Goal: Transaction & Acquisition: Purchase product/service

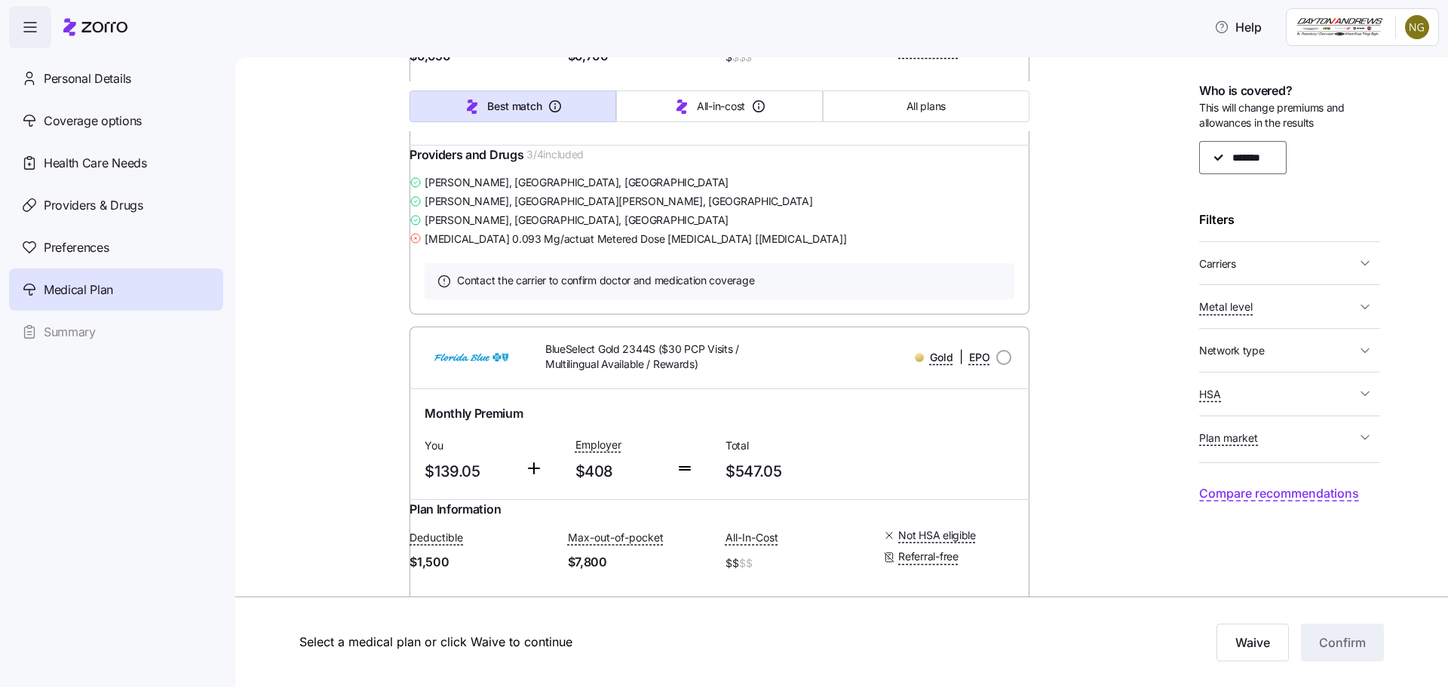
scroll to position [5127, 0]
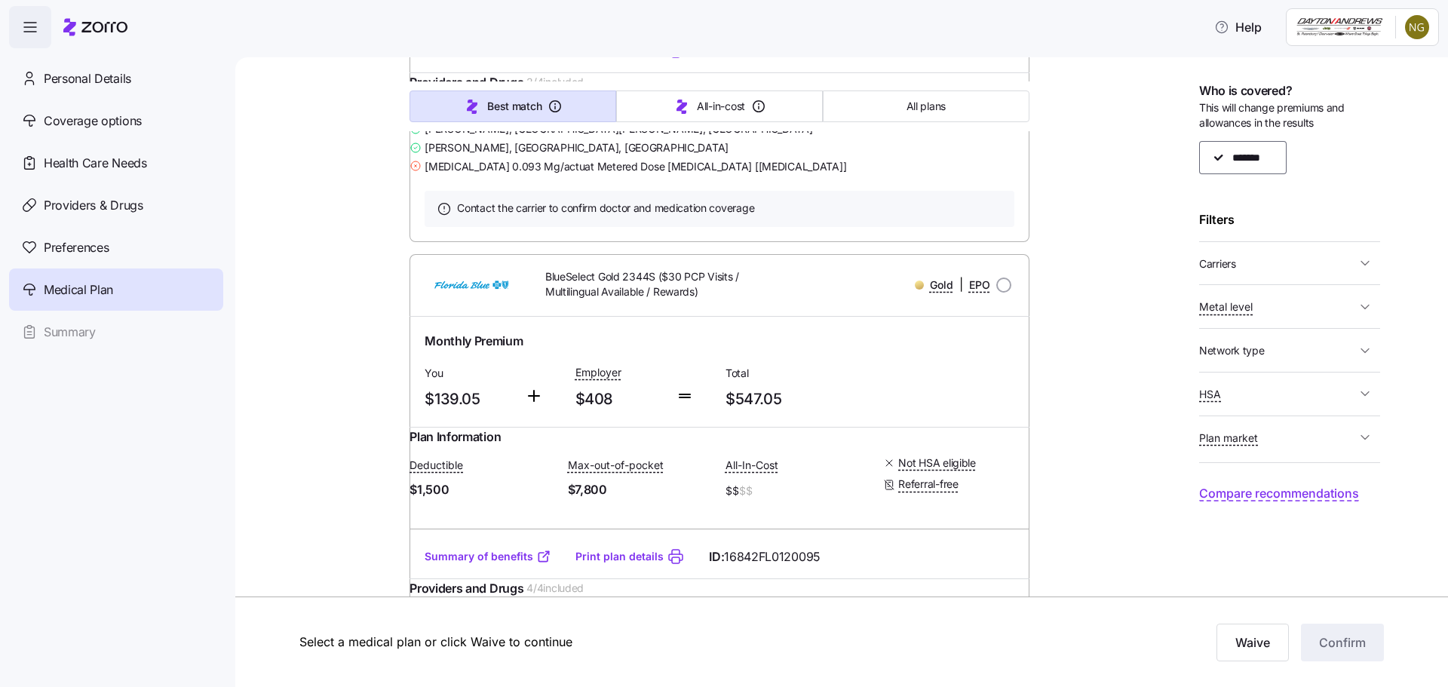
click at [522, 58] on link "Summary of benefits" at bounding box center [487, 50] width 127 height 15
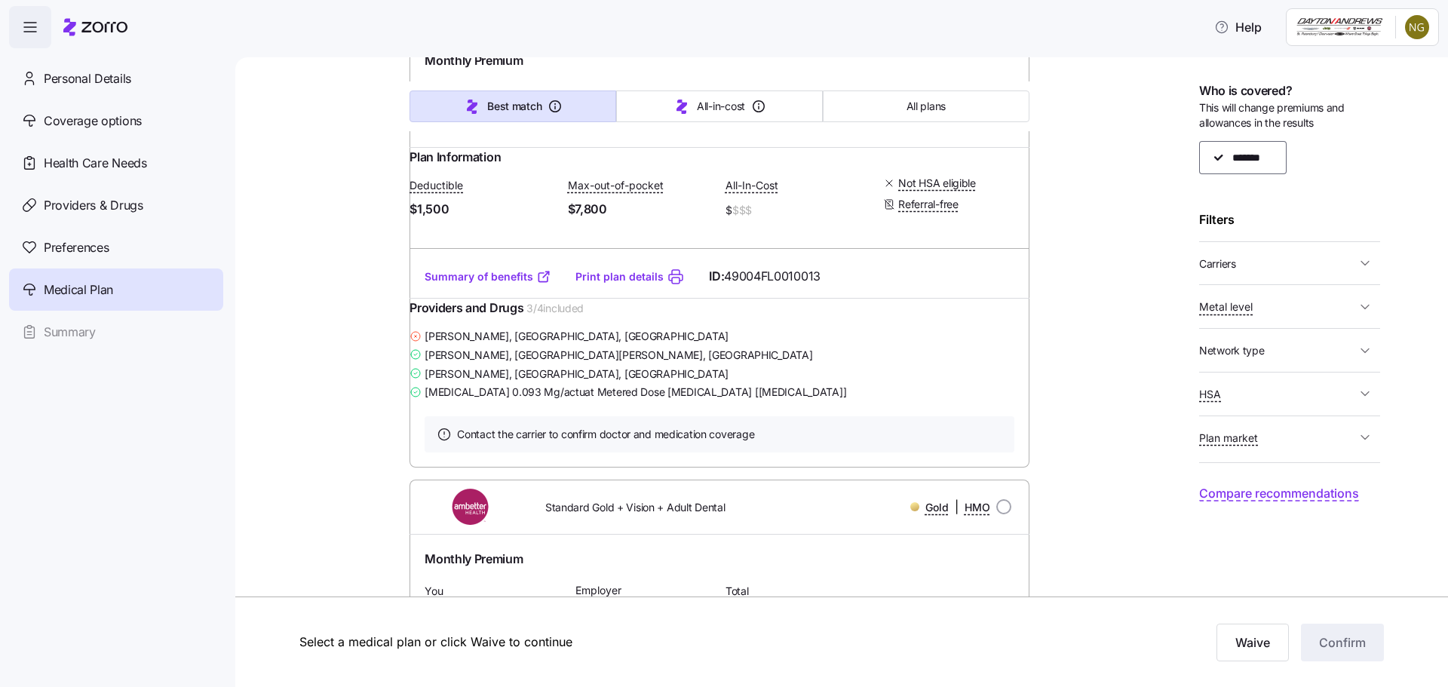
scroll to position [13872, 0]
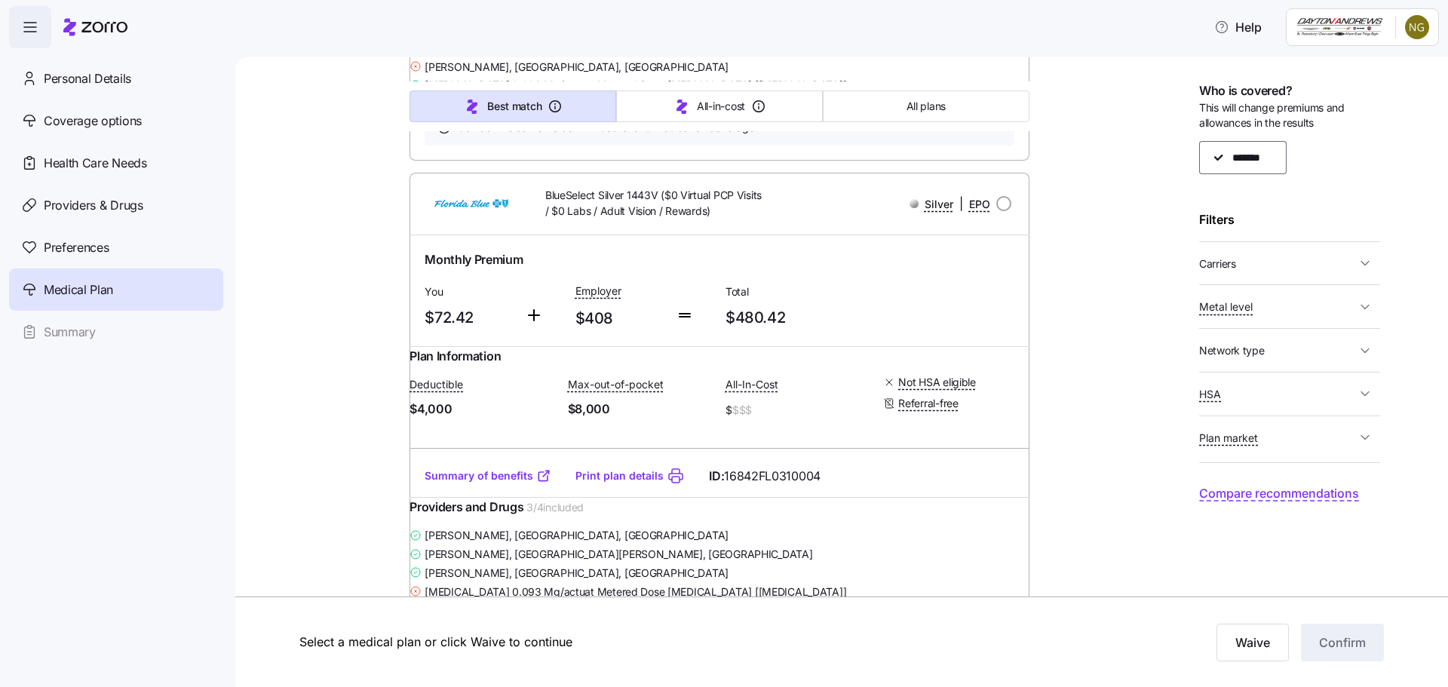
scroll to position [16134, 0]
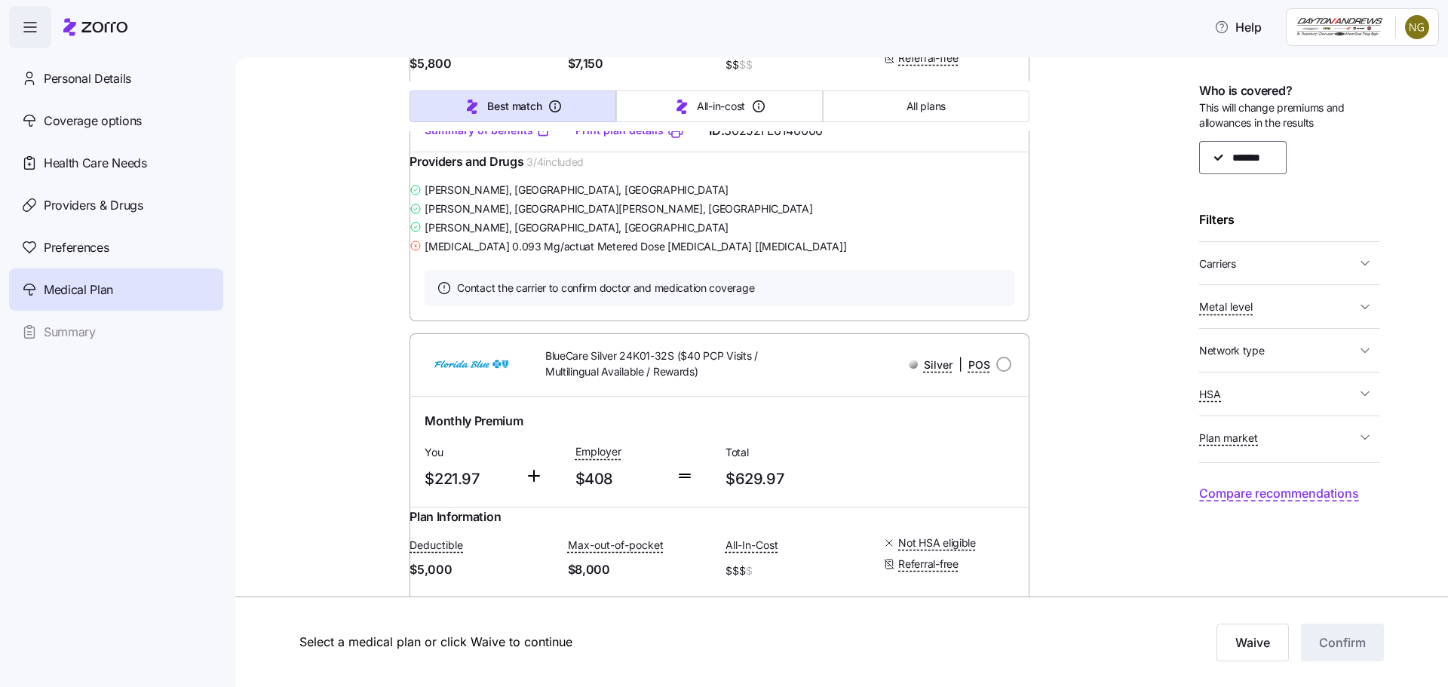
scroll to position [17340, 0]
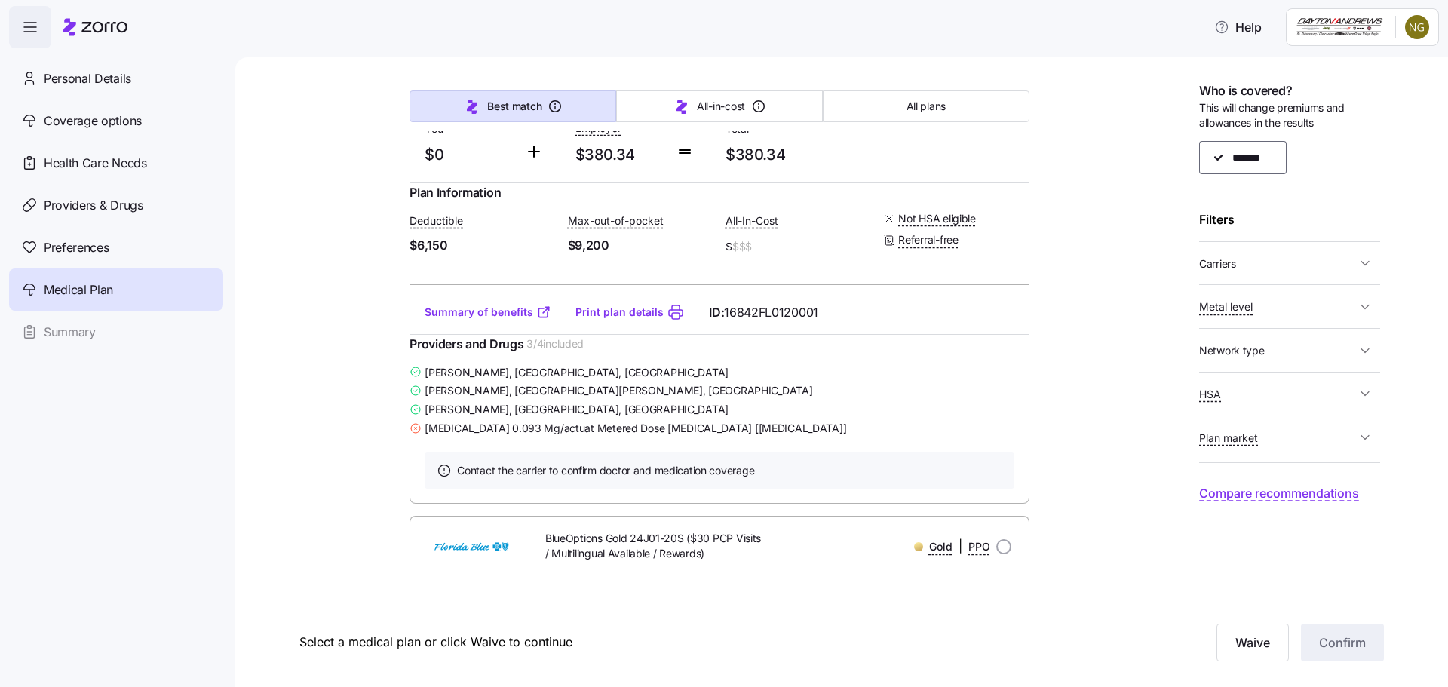
scroll to position [20506, 0]
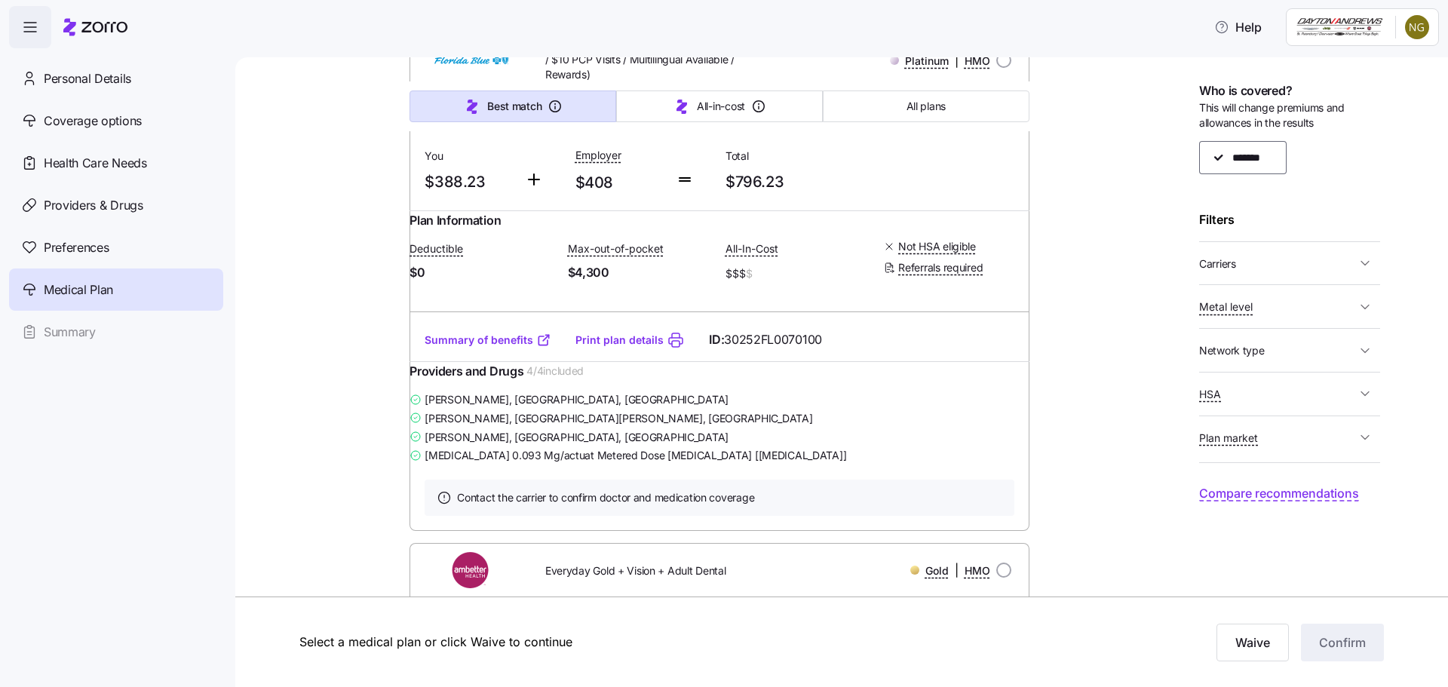
scroll to position [21562, 0]
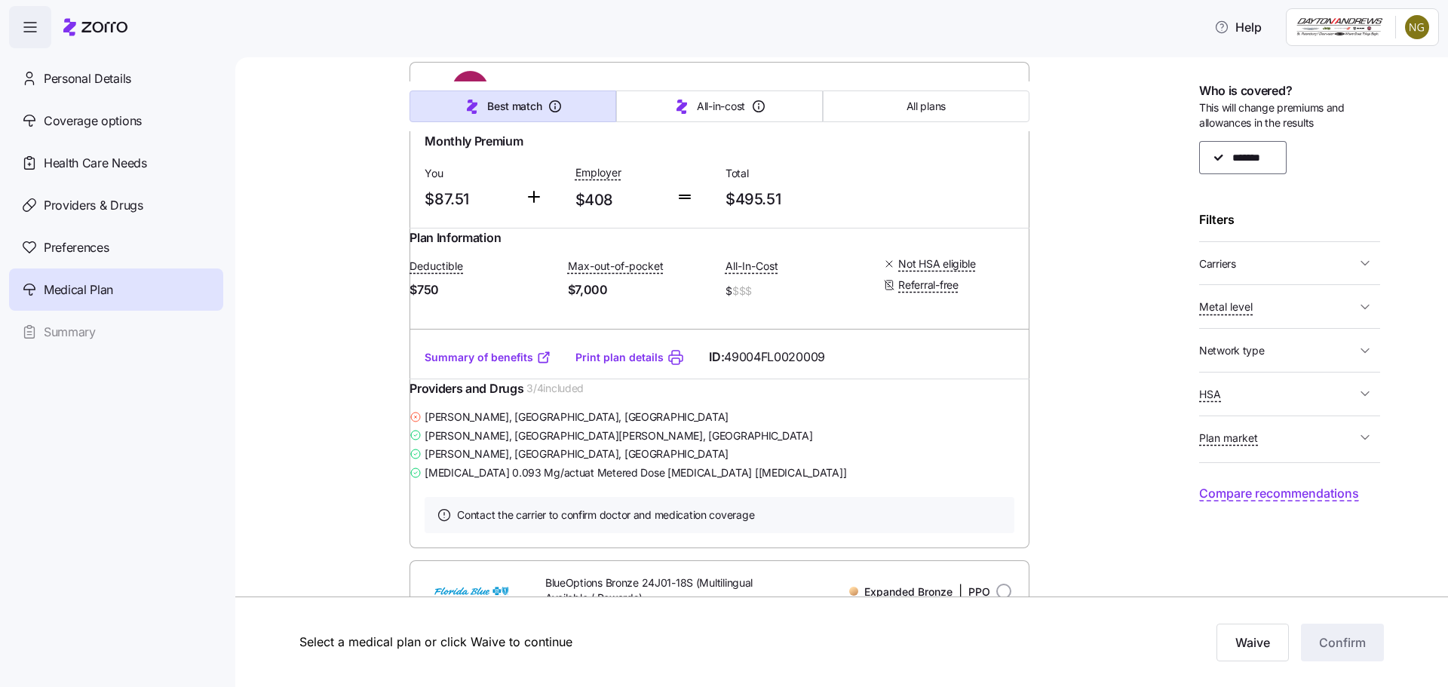
scroll to position [22165, 0]
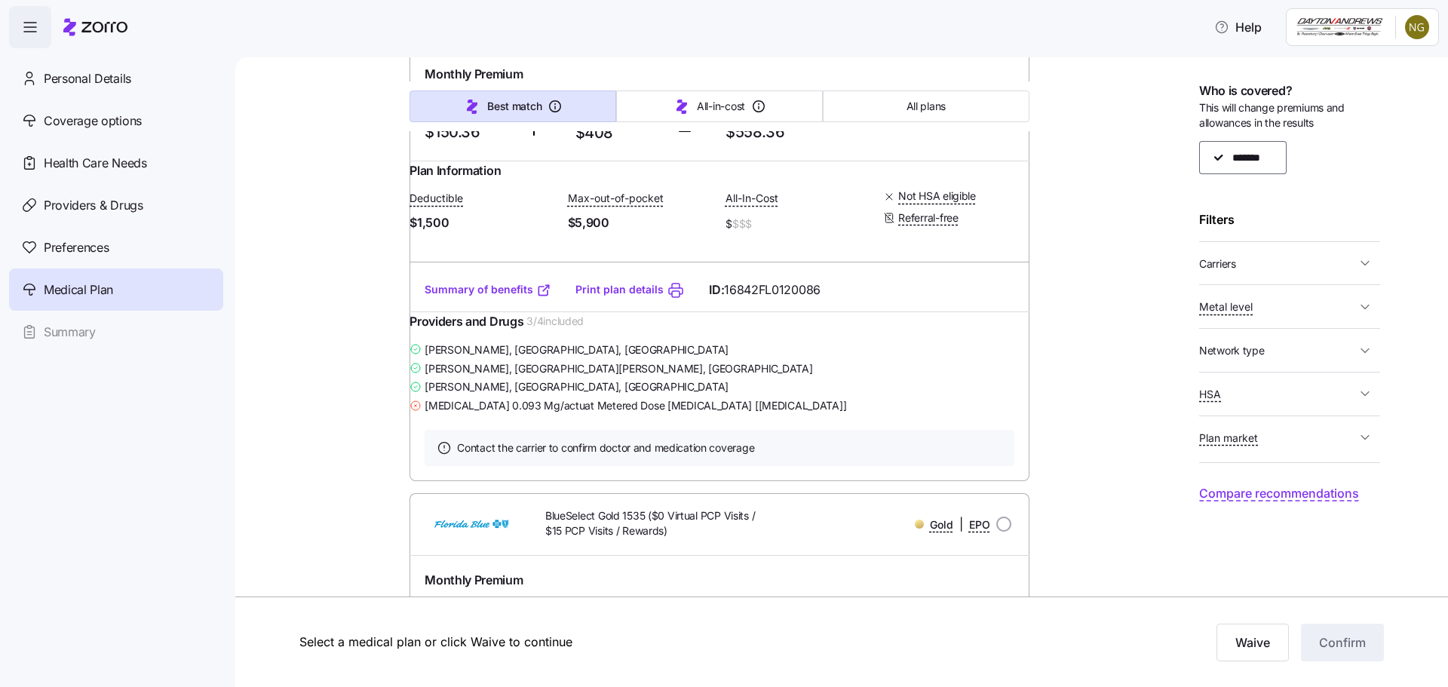
scroll to position [1809, 0]
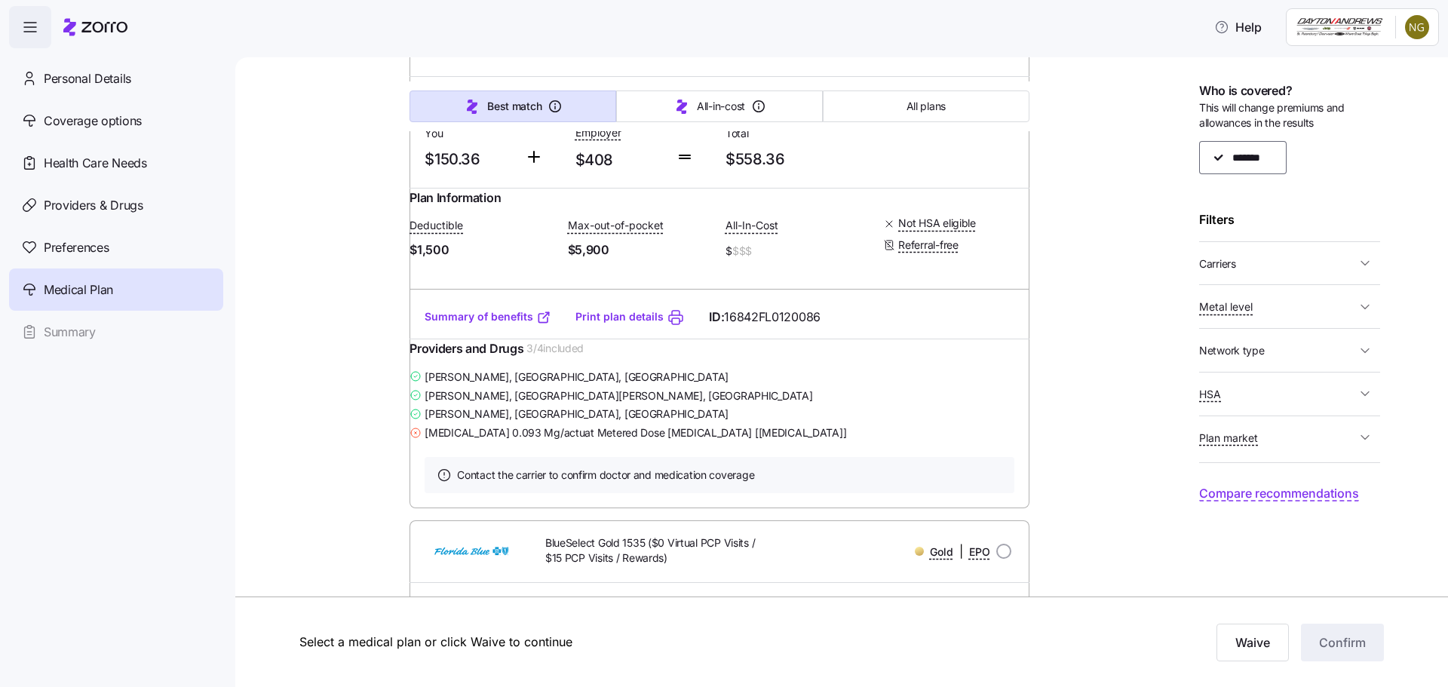
click at [499, 324] on link "Summary of benefits" at bounding box center [487, 316] width 127 height 15
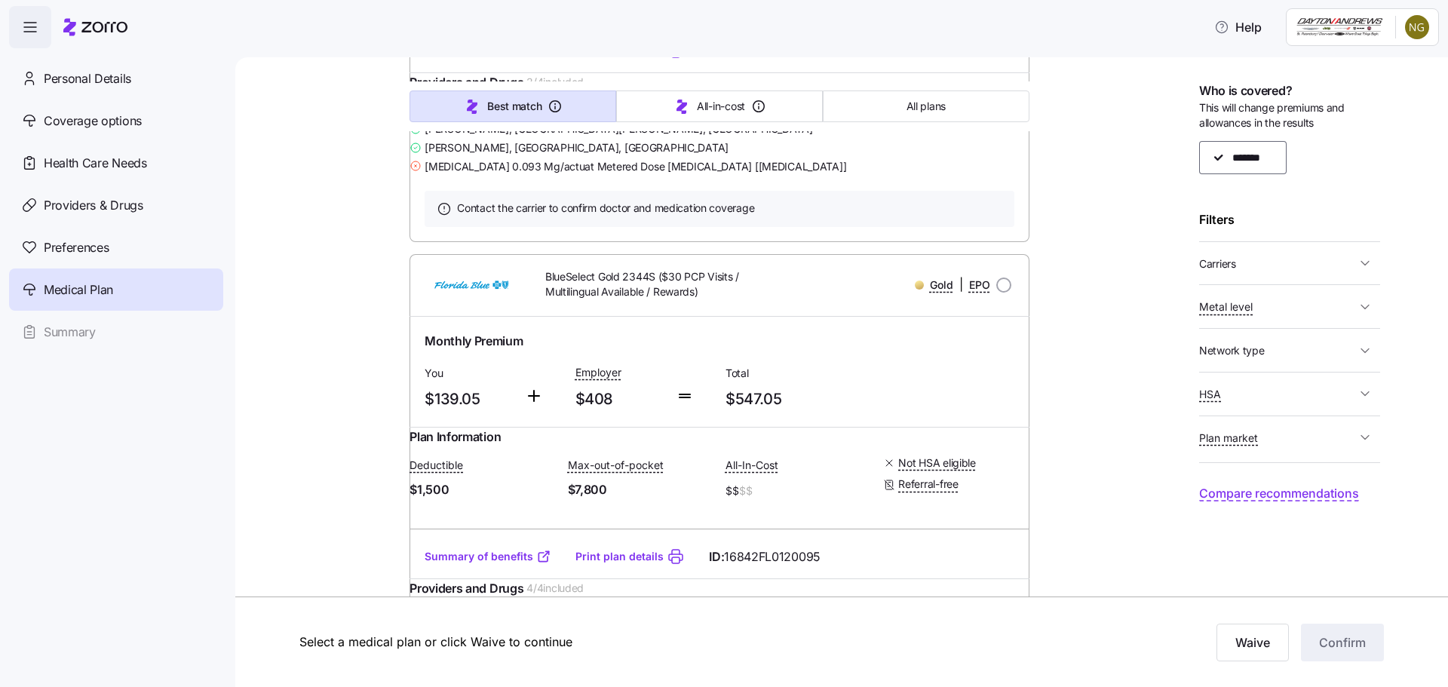
scroll to position [5277, 0]
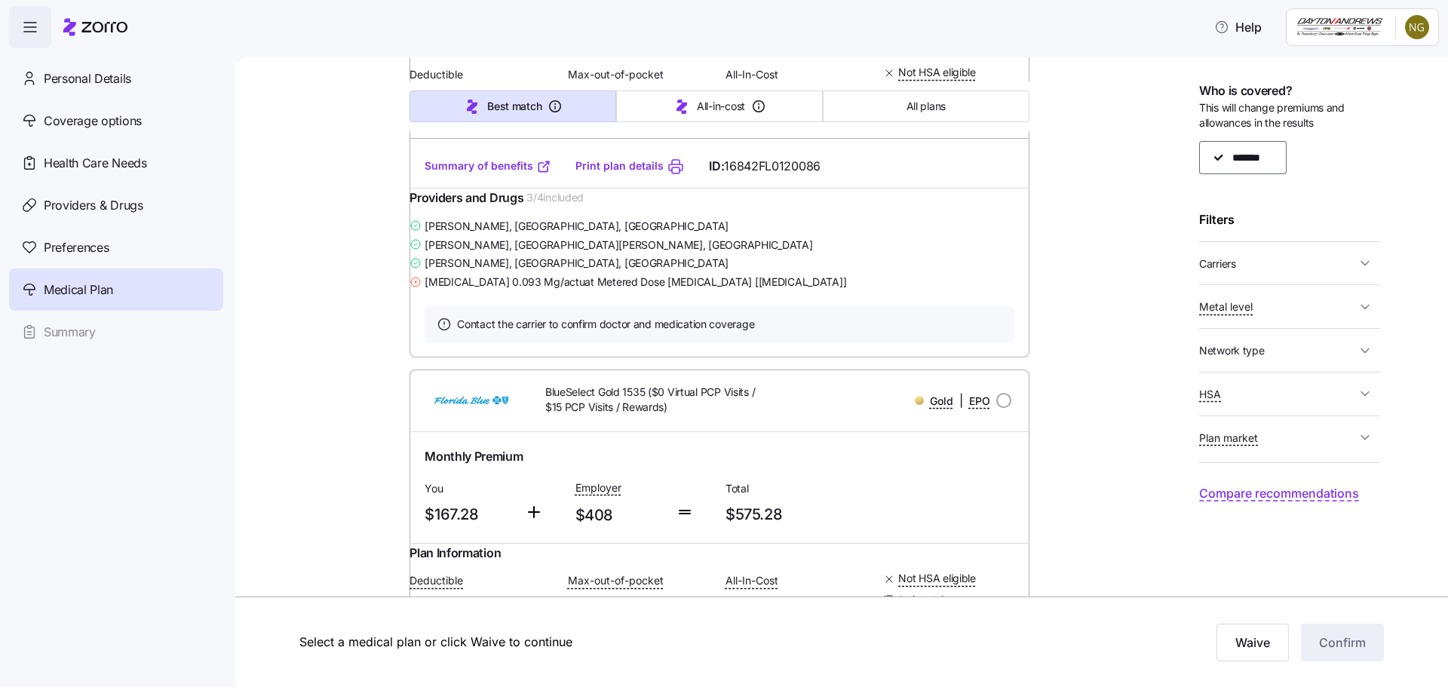
scroll to position [1809, 0]
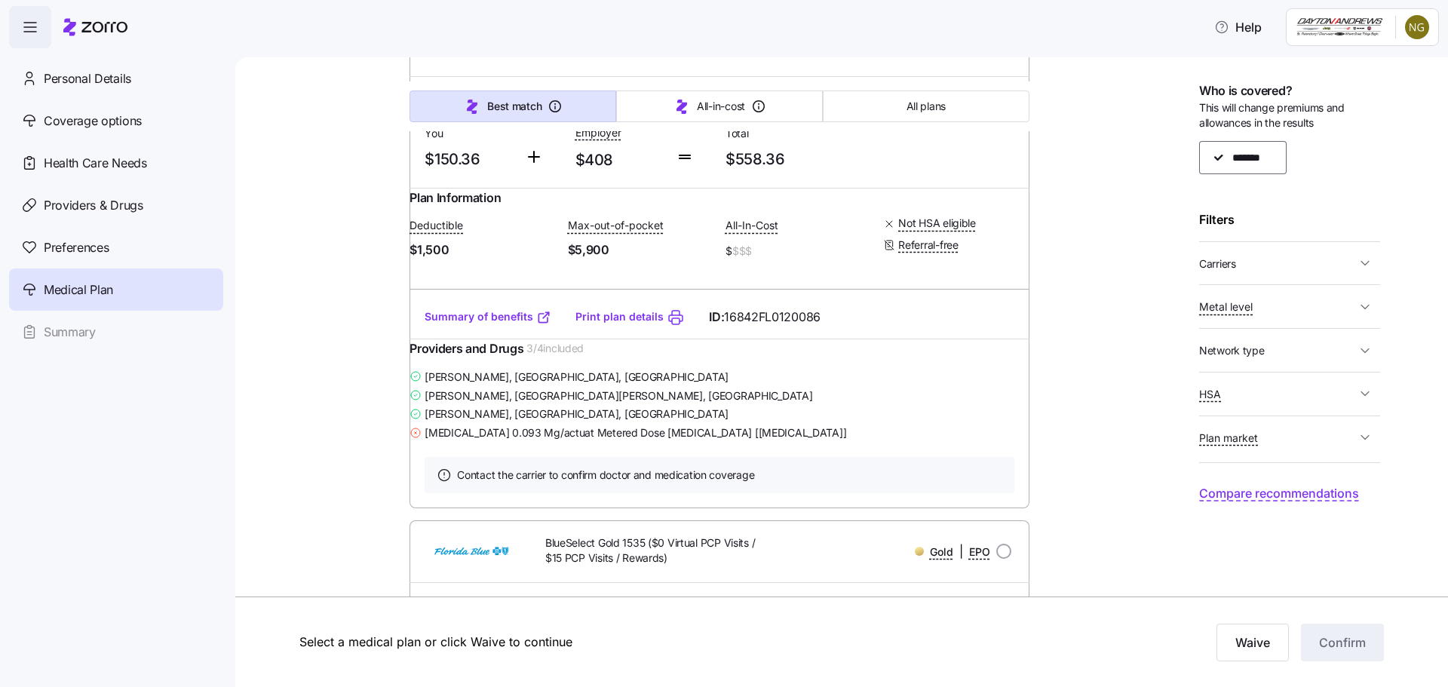
click at [1264, 443] on span "Plan market" at bounding box center [1277, 437] width 157 height 19
click at [1264, 433] on span "Plan market" at bounding box center [1277, 437] width 157 height 19
click at [1272, 310] on span "Metal level" at bounding box center [1277, 306] width 157 height 19
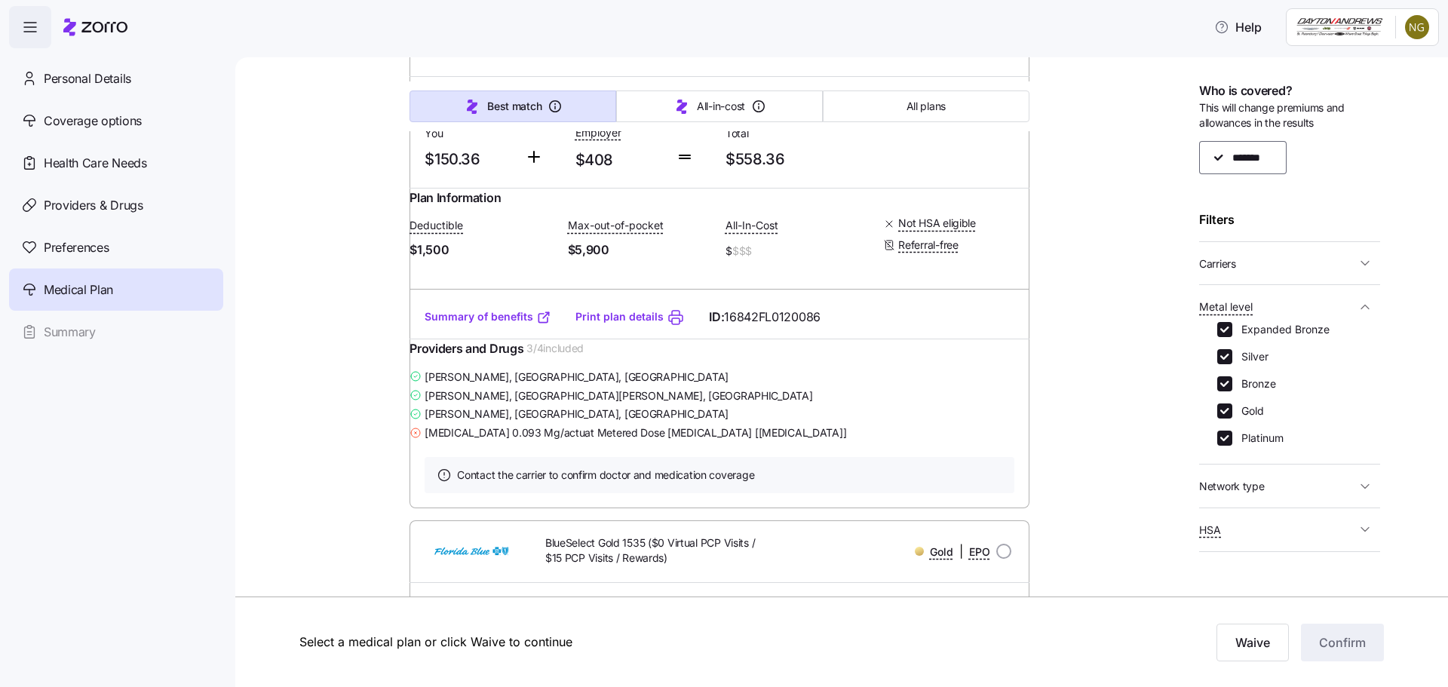
click at [1272, 310] on span "Metal level" at bounding box center [1277, 306] width 157 height 19
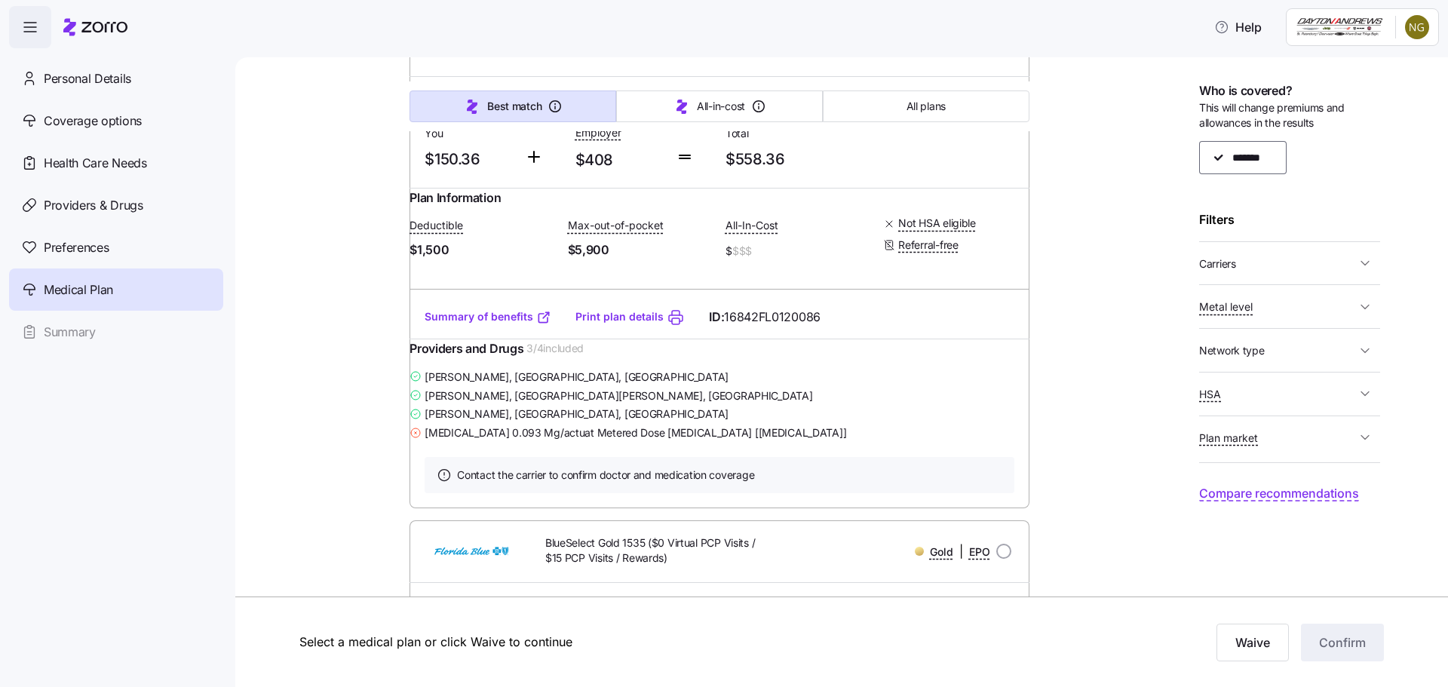
click at [1282, 269] on span "Carriers" at bounding box center [1277, 263] width 157 height 19
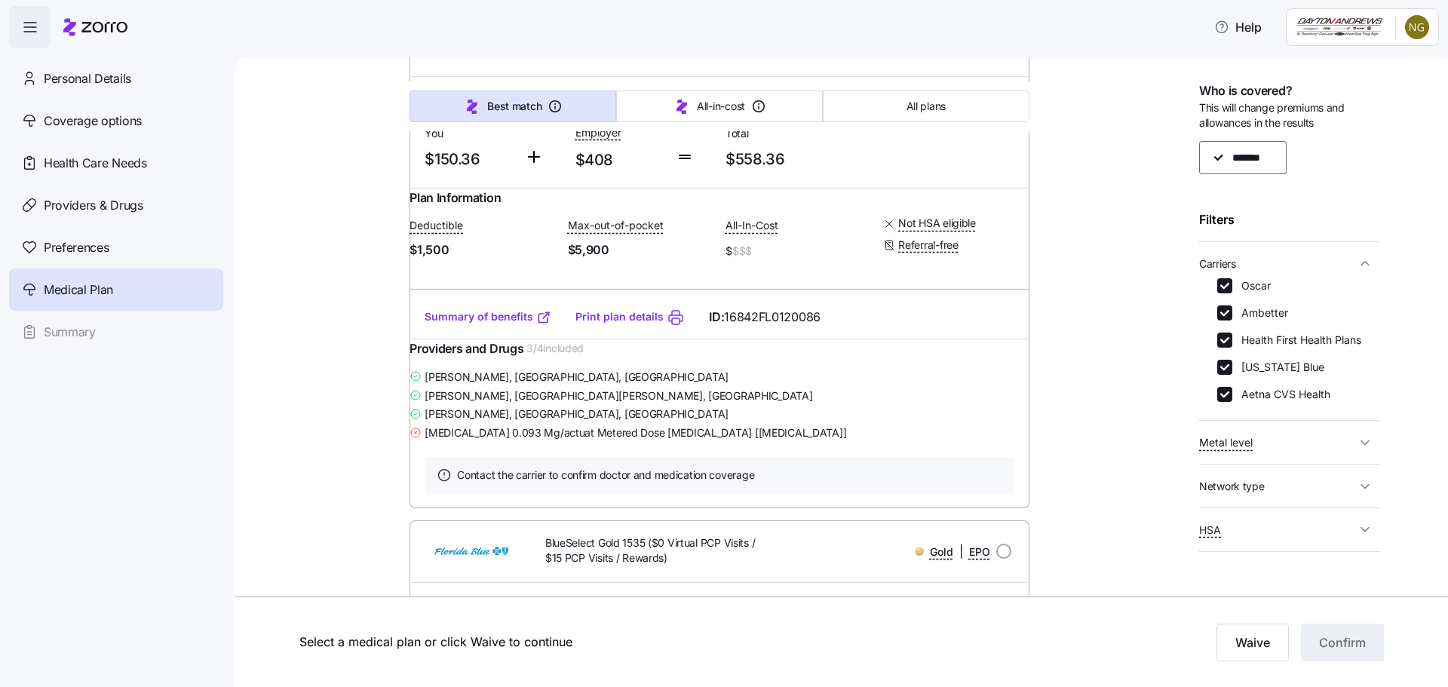
click at [1282, 269] on span "Carriers" at bounding box center [1277, 263] width 157 height 19
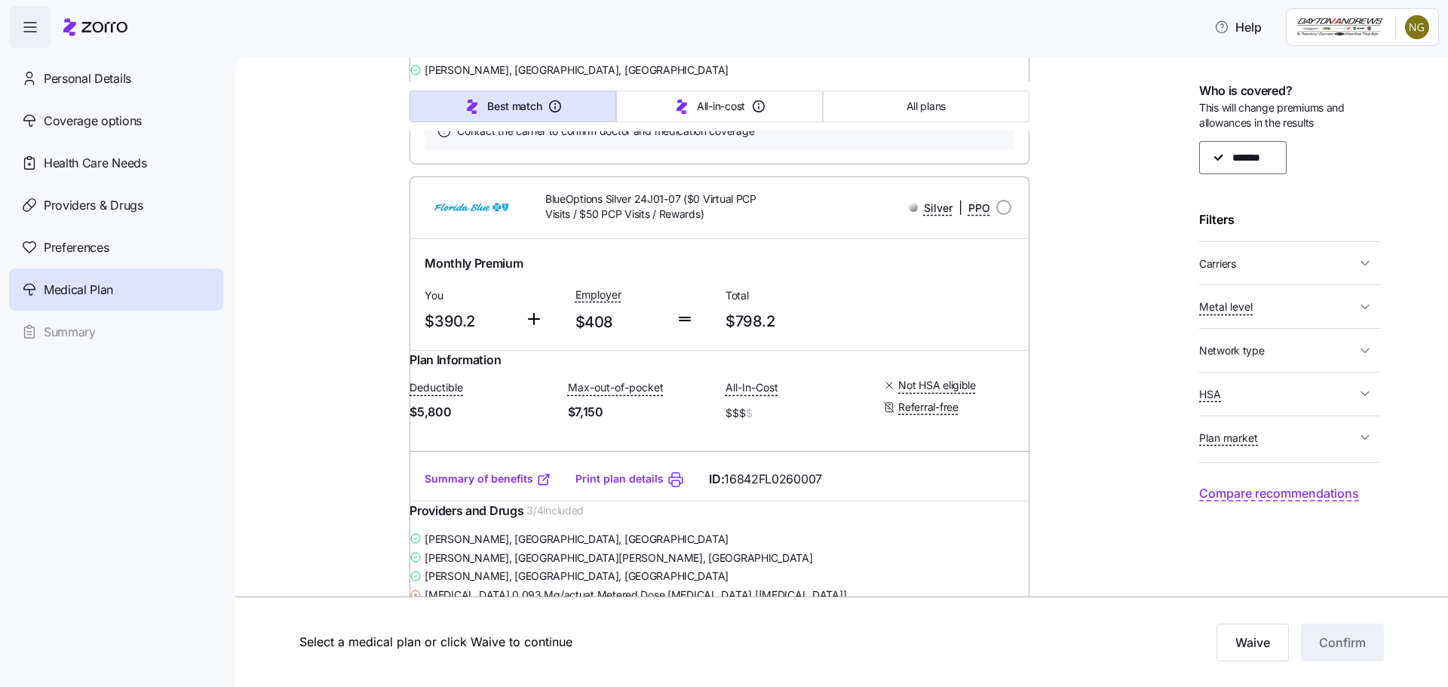
scroll to position [29553, 0]
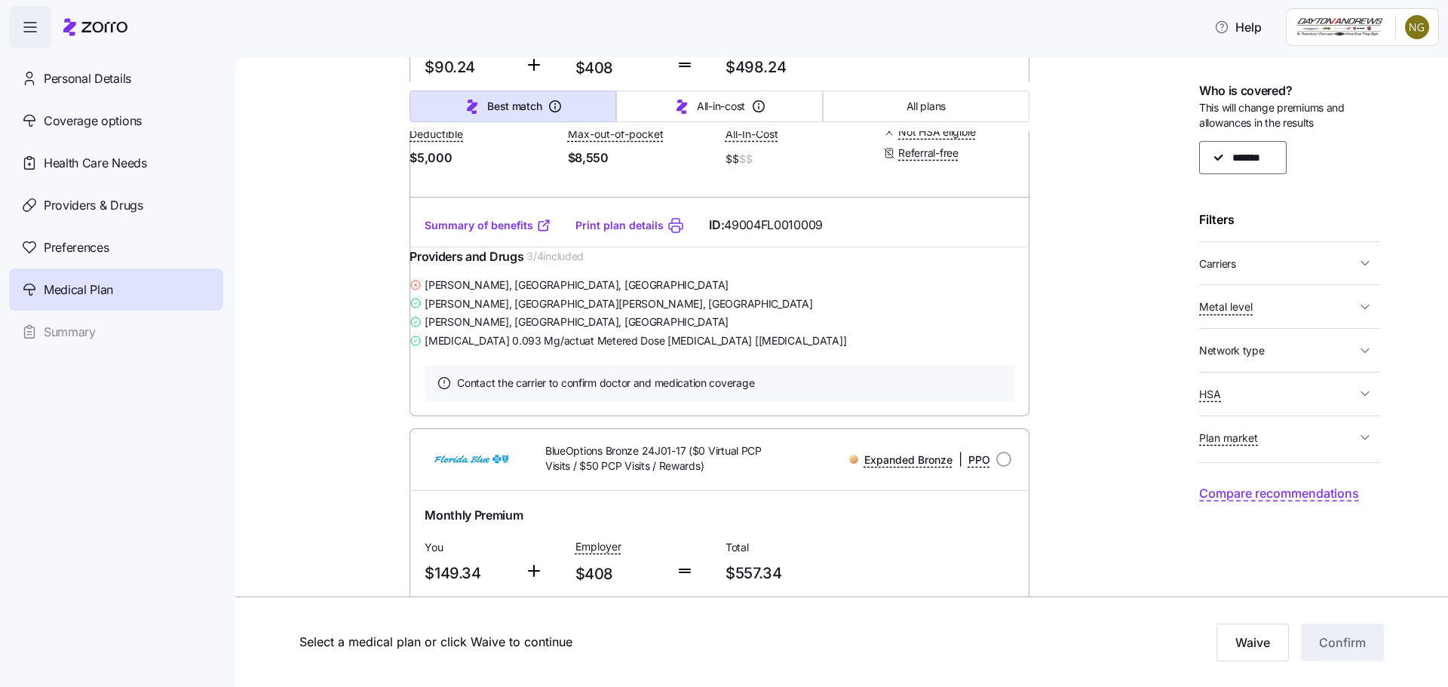
scroll to position [33323, 0]
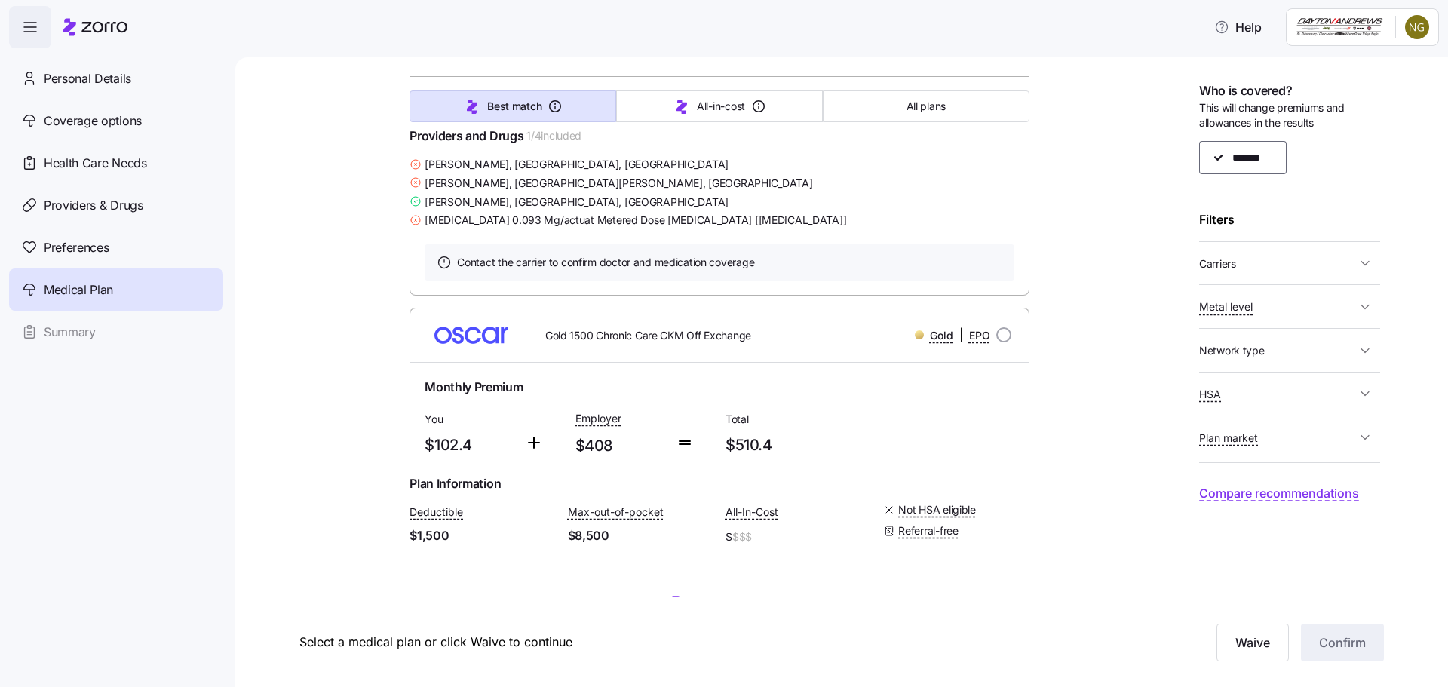
scroll to position [43576, 0]
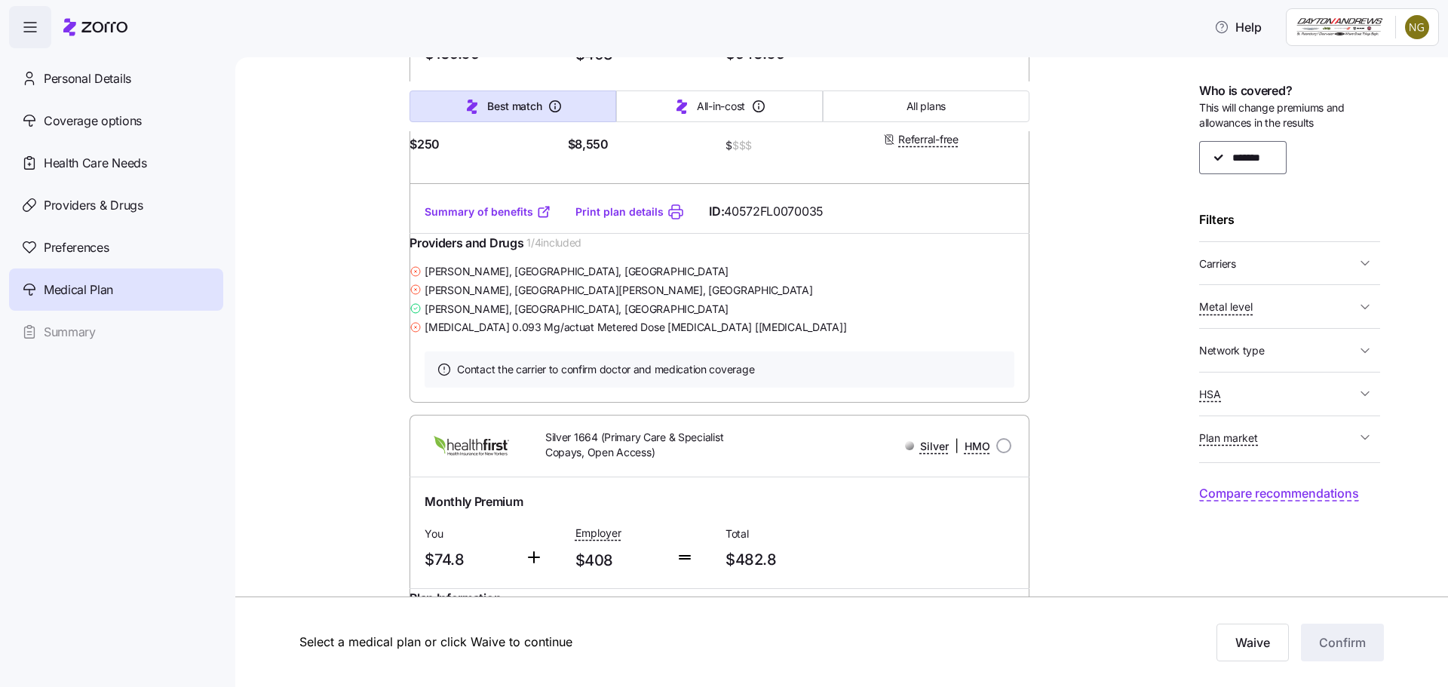
scroll to position [46290, 0]
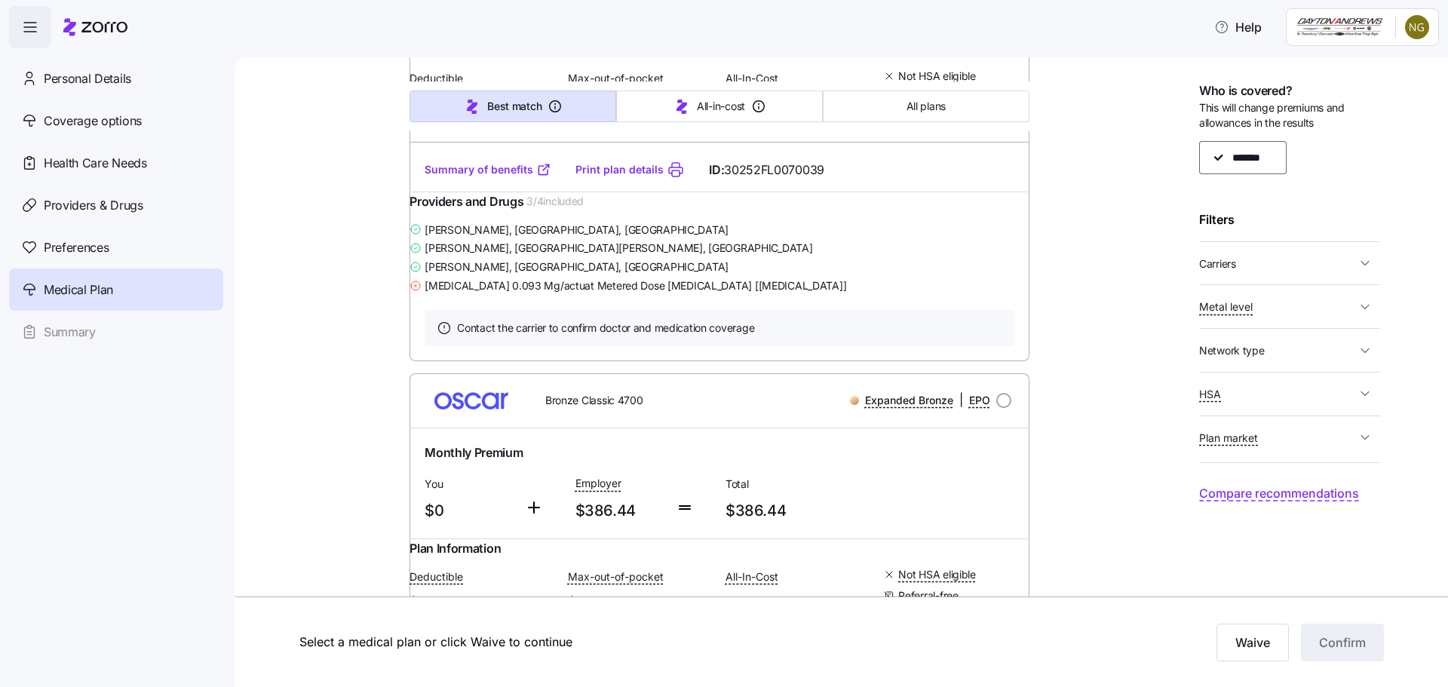
scroll to position [50663, 0]
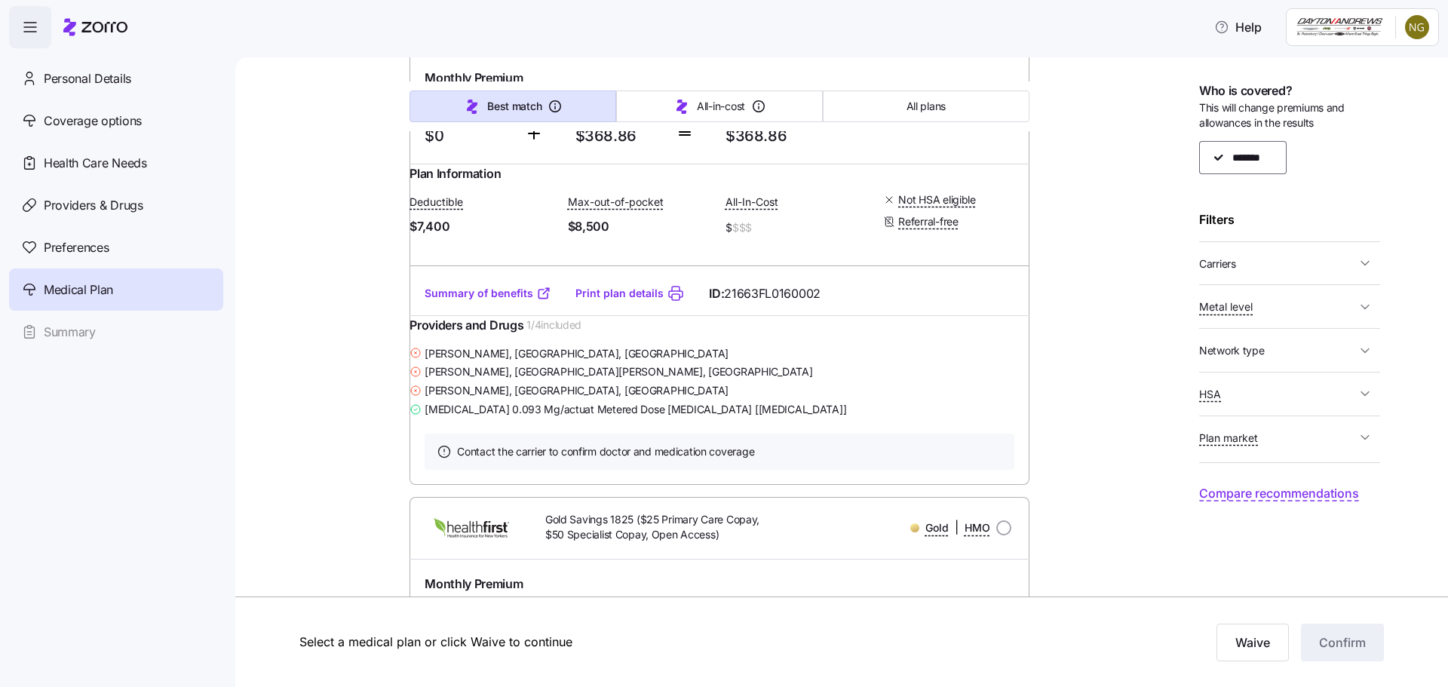
scroll to position [61670, 0]
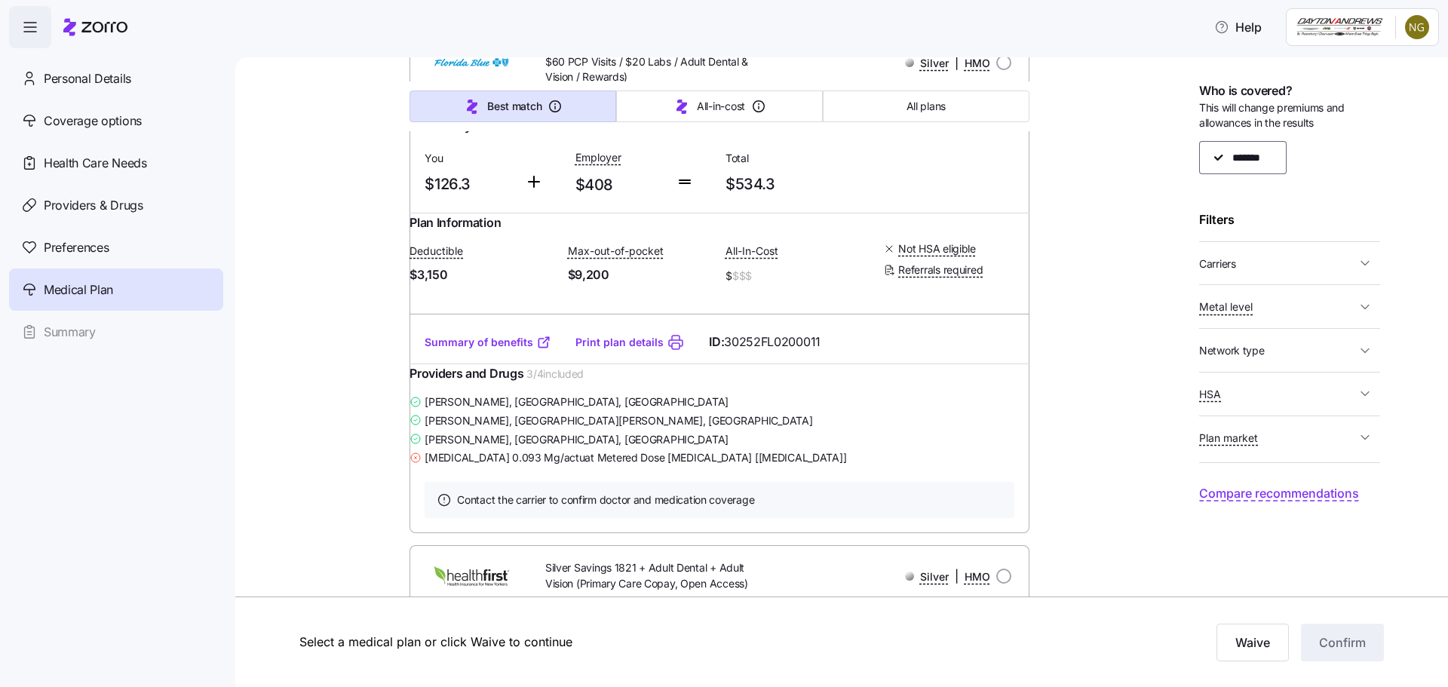
scroll to position [69059, 0]
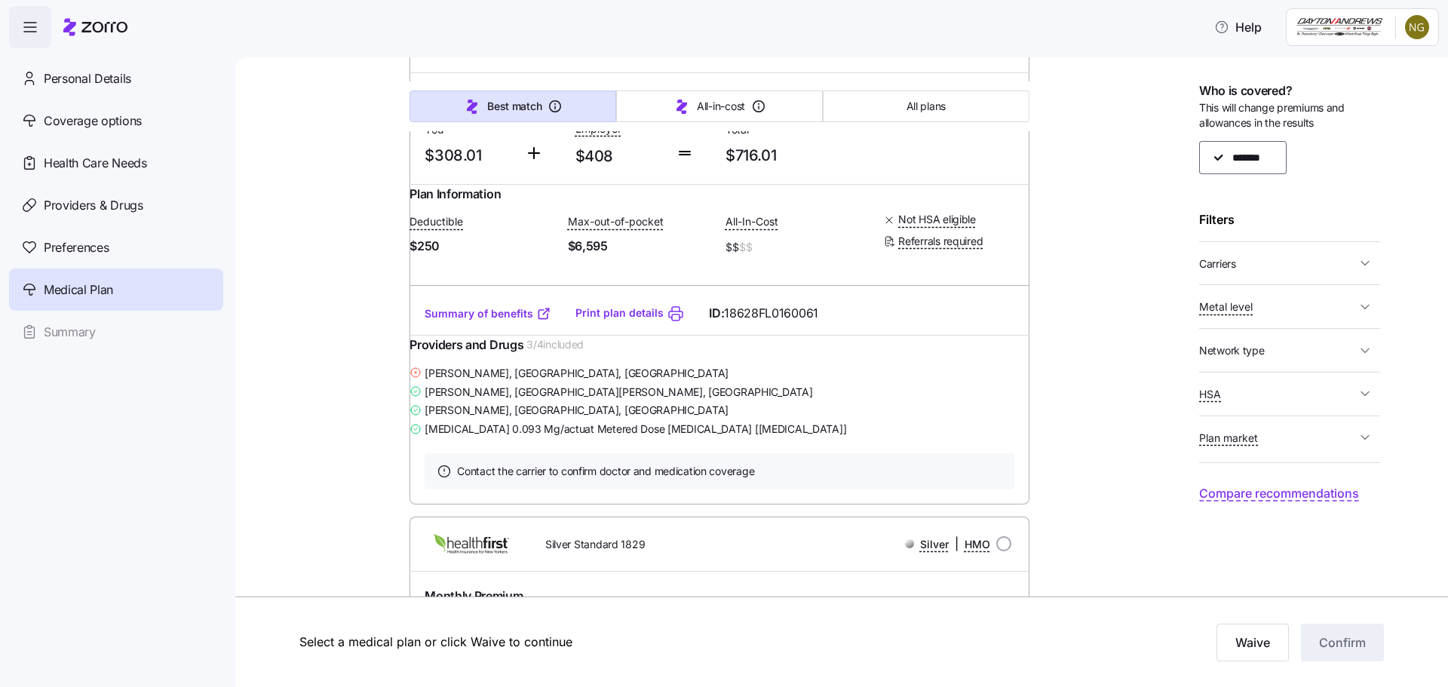
click at [1268, 261] on span "Carriers" at bounding box center [1277, 263] width 157 height 19
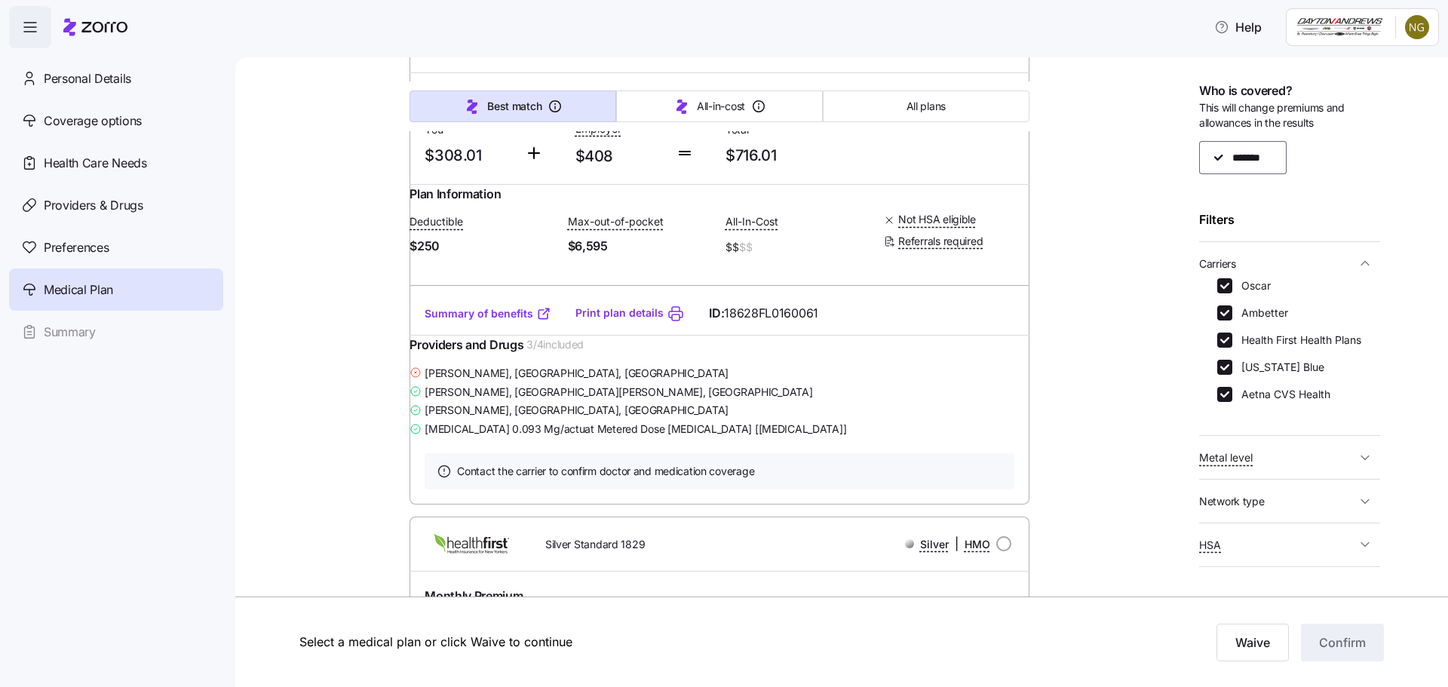
click at [1255, 278] on label "Oscar" at bounding box center [1251, 285] width 38 height 15
click at [1232, 278] on input "Oscar" at bounding box center [1224, 285] width 15 height 15
checkbox input "false"
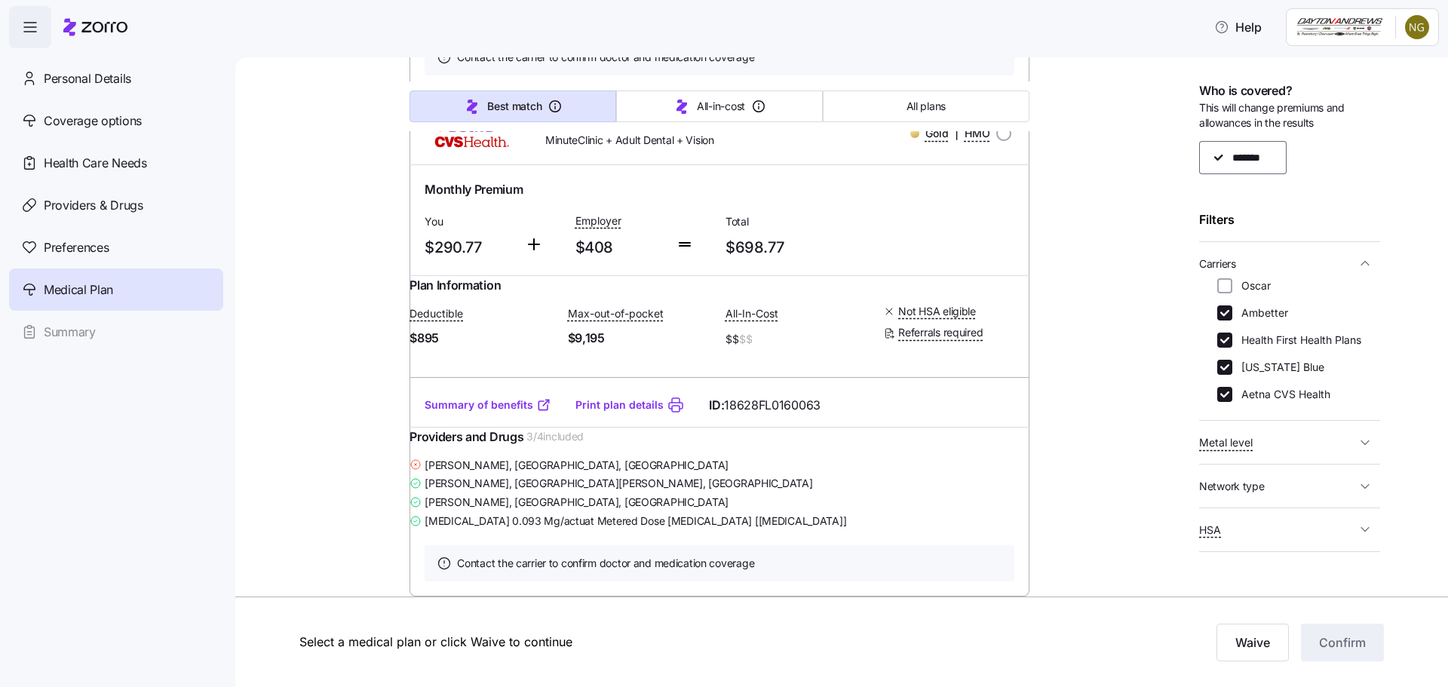
scroll to position [66864, 0]
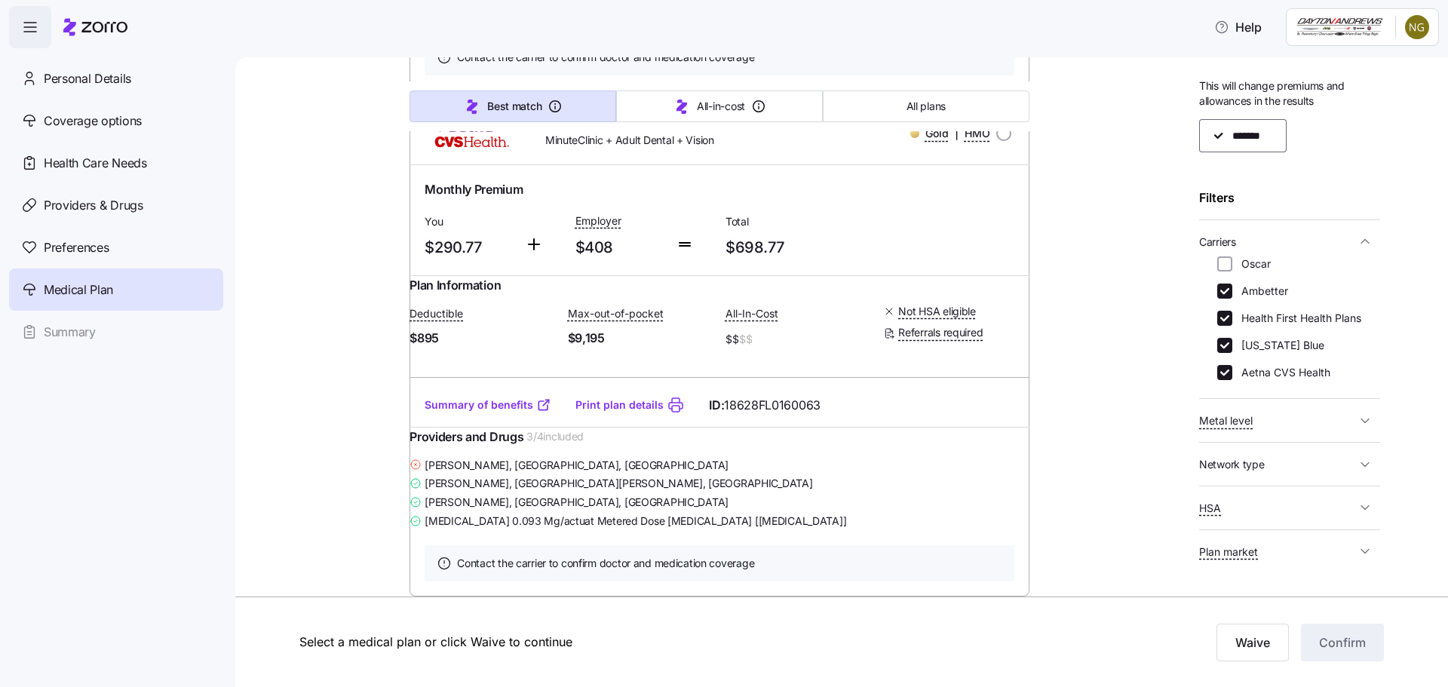
scroll to position [84, 0]
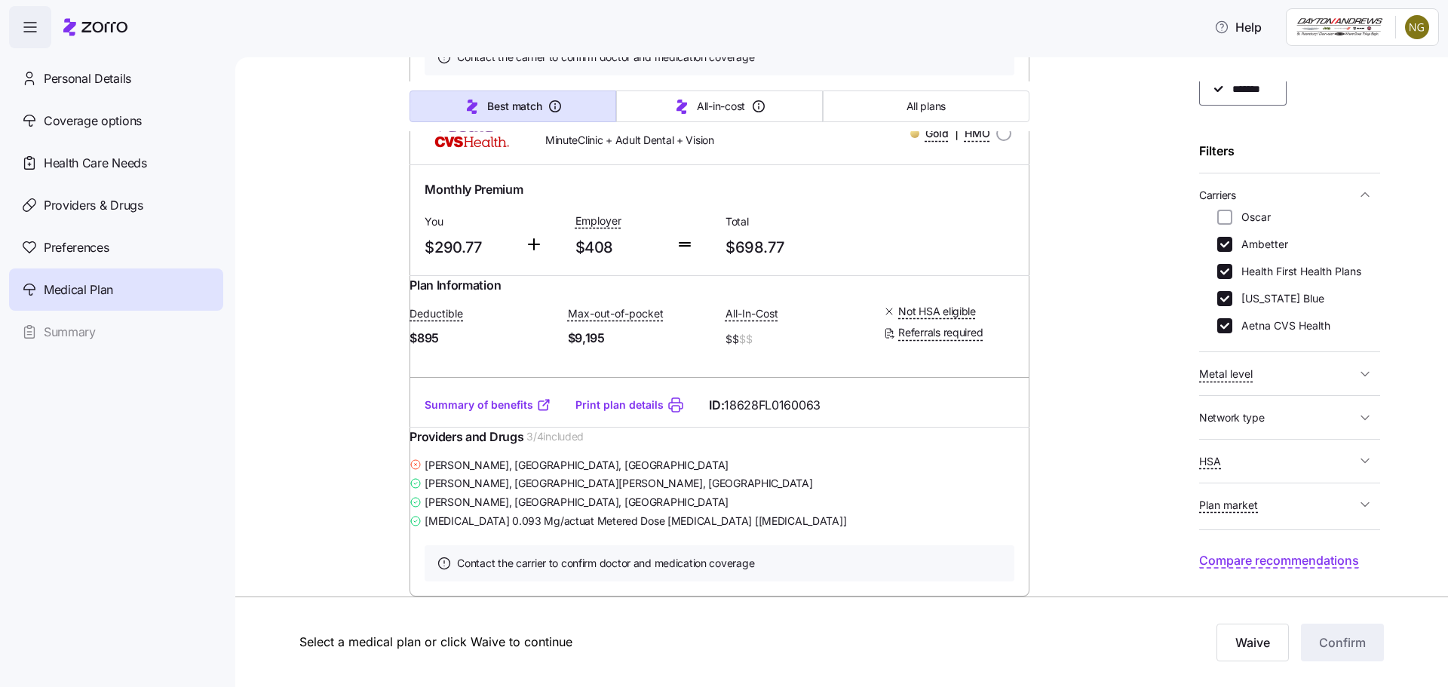
click at [1426, 325] on div "Medical plan selection [PERSON_NAME] is contributing $408 per month towards you…" at bounding box center [841, 372] width 1212 height 630
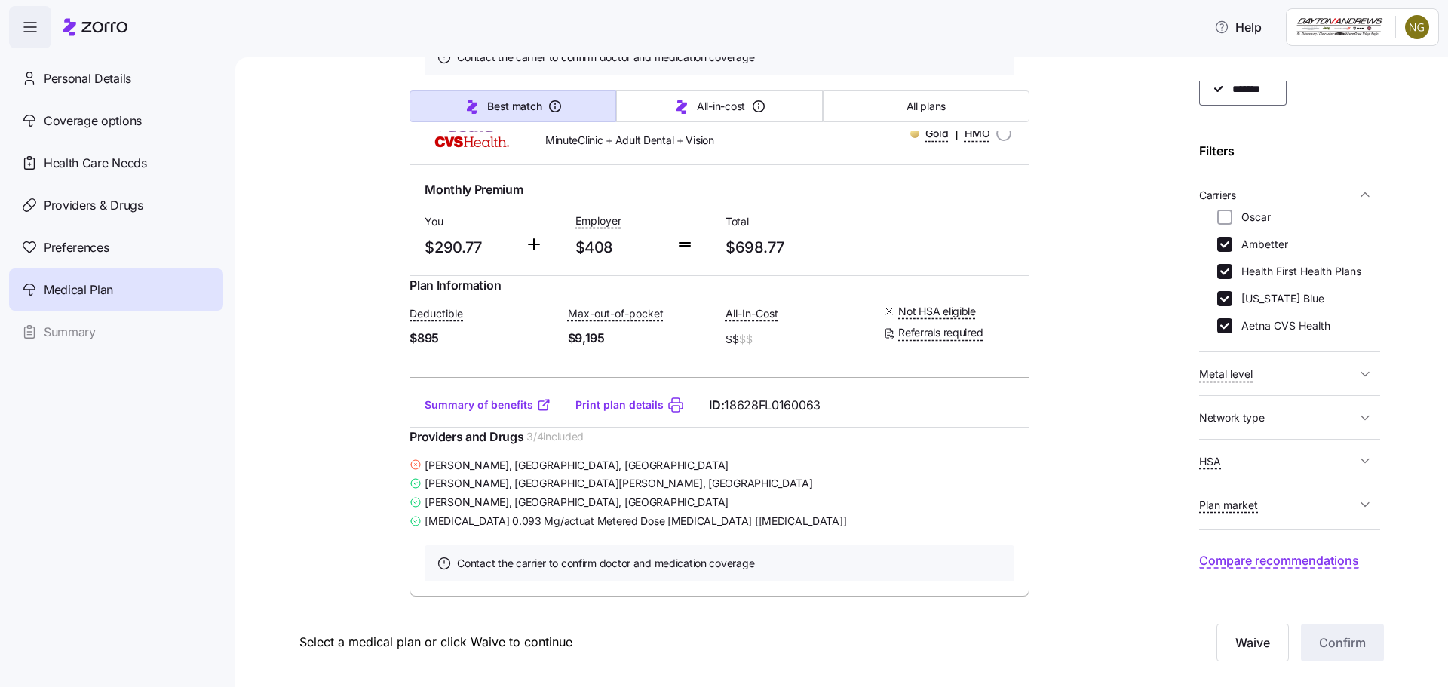
click at [1223, 264] on input "Health First Health Plans" at bounding box center [1224, 271] width 15 height 15
checkbox input "false"
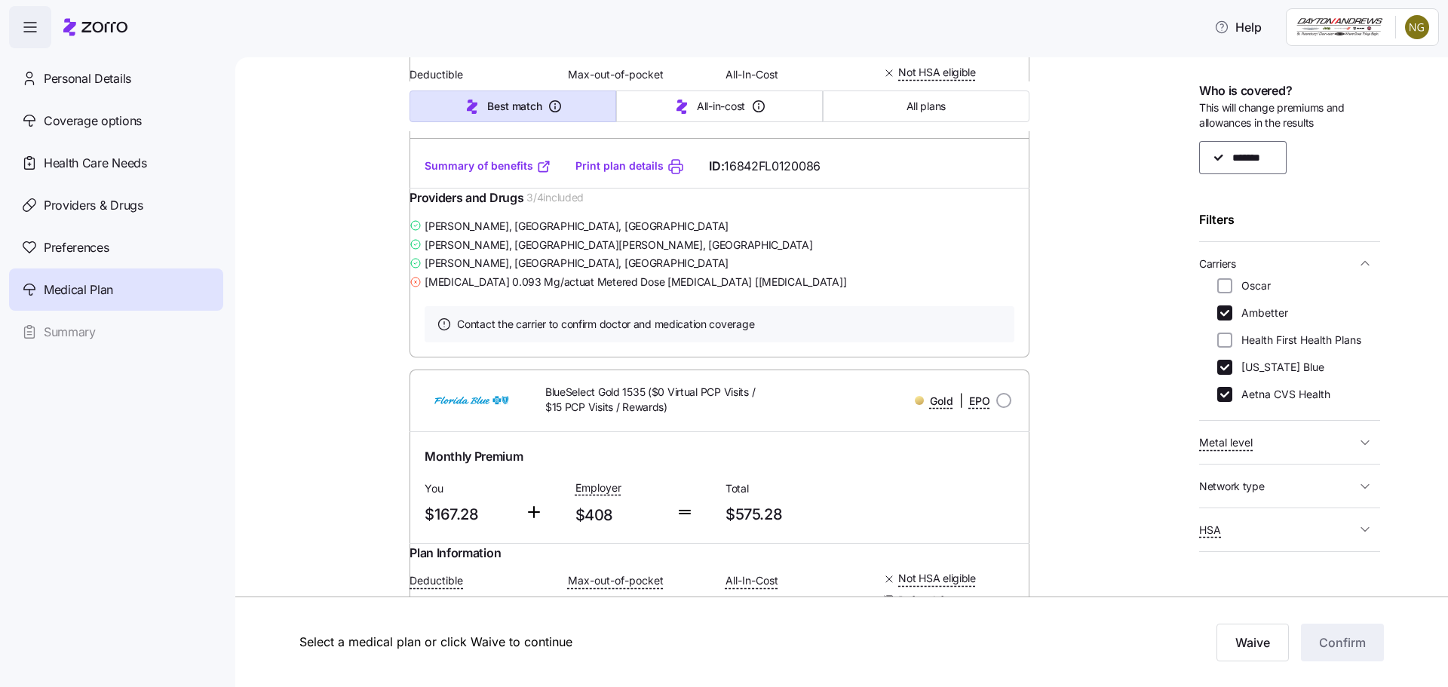
scroll to position [1809, 0]
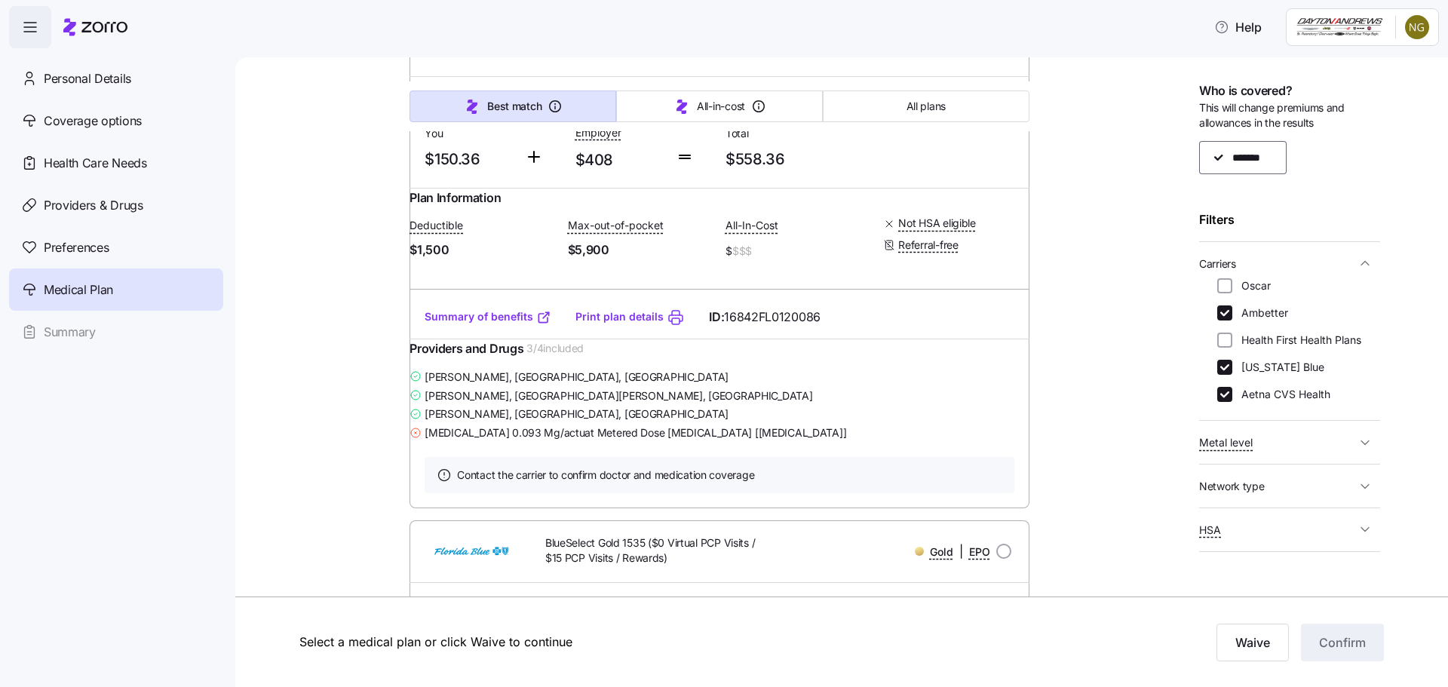
click at [522, 324] on link "Summary of benefits" at bounding box center [487, 316] width 127 height 15
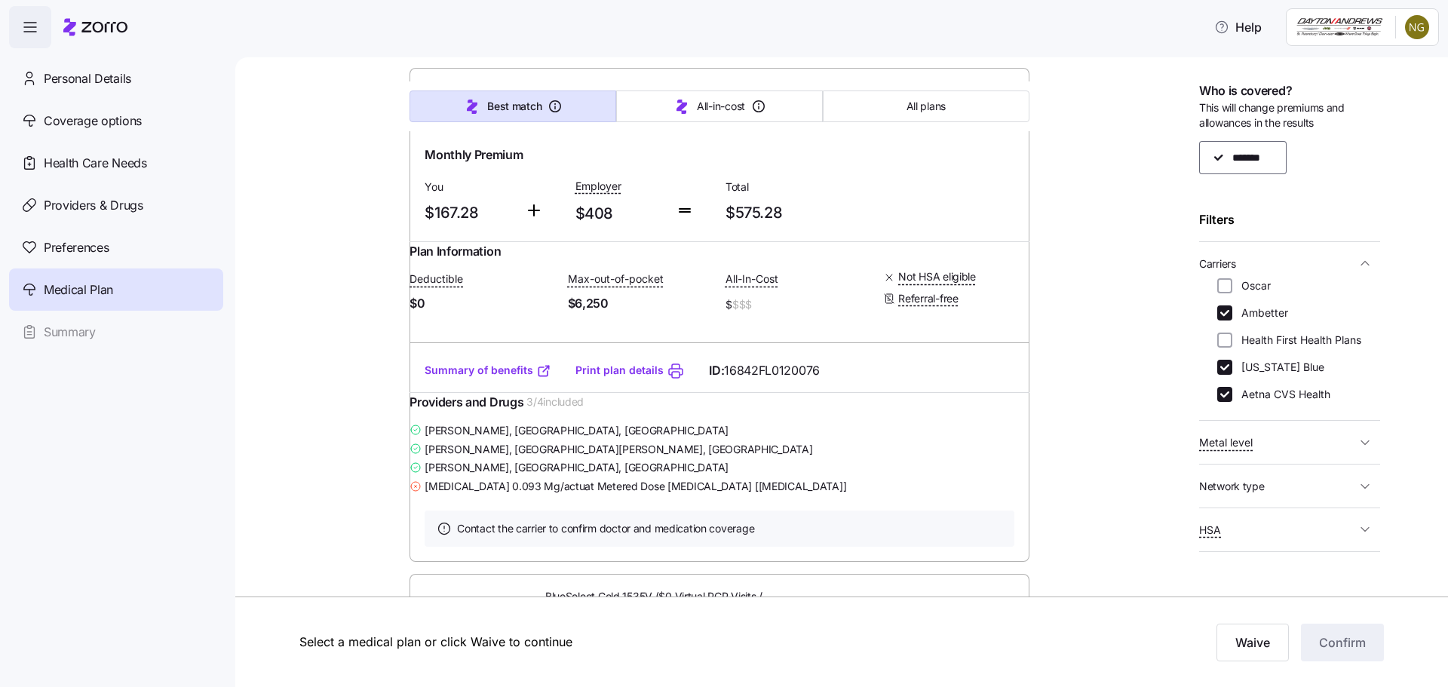
scroll to position [2413, 0]
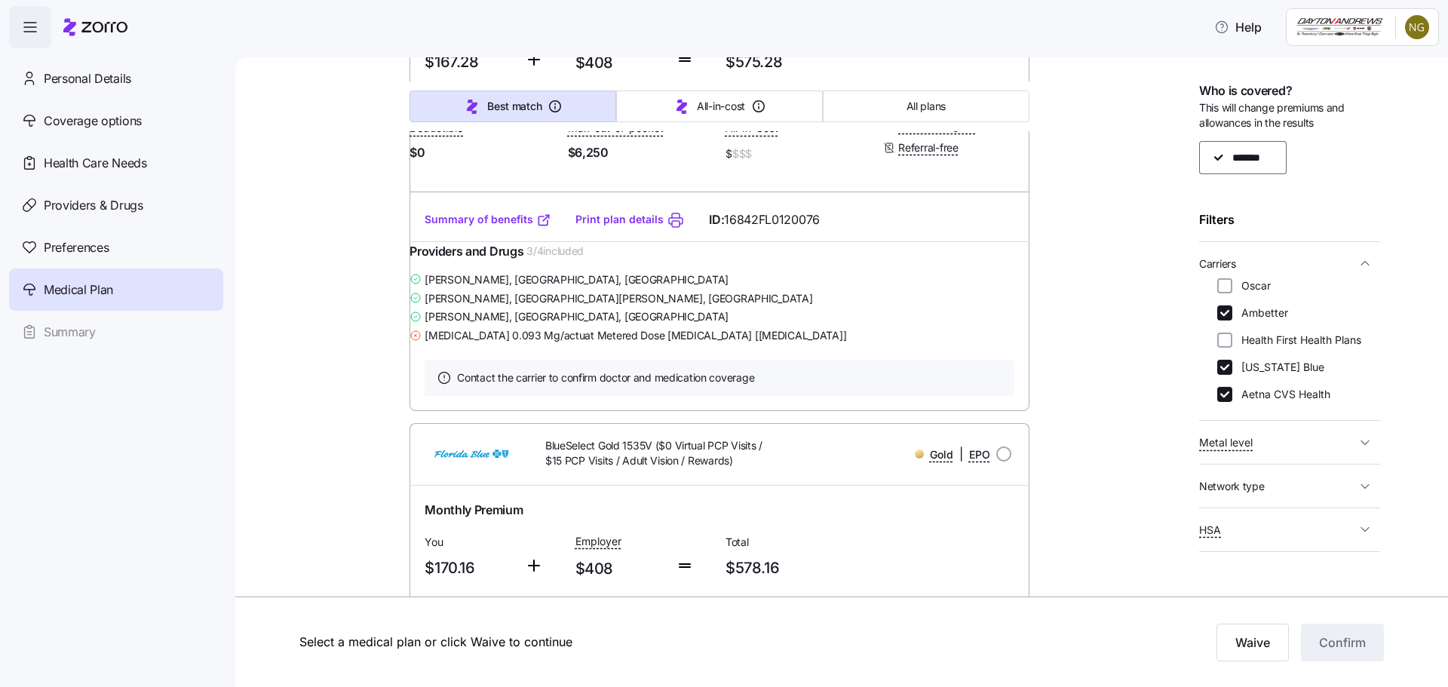
click at [486, 227] on link "Summary of benefits" at bounding box center [487, 219] width 127 height 15
click at [487, 227] on link "Summary of benefits" at bounding box center [487, 219] width 127 height 15
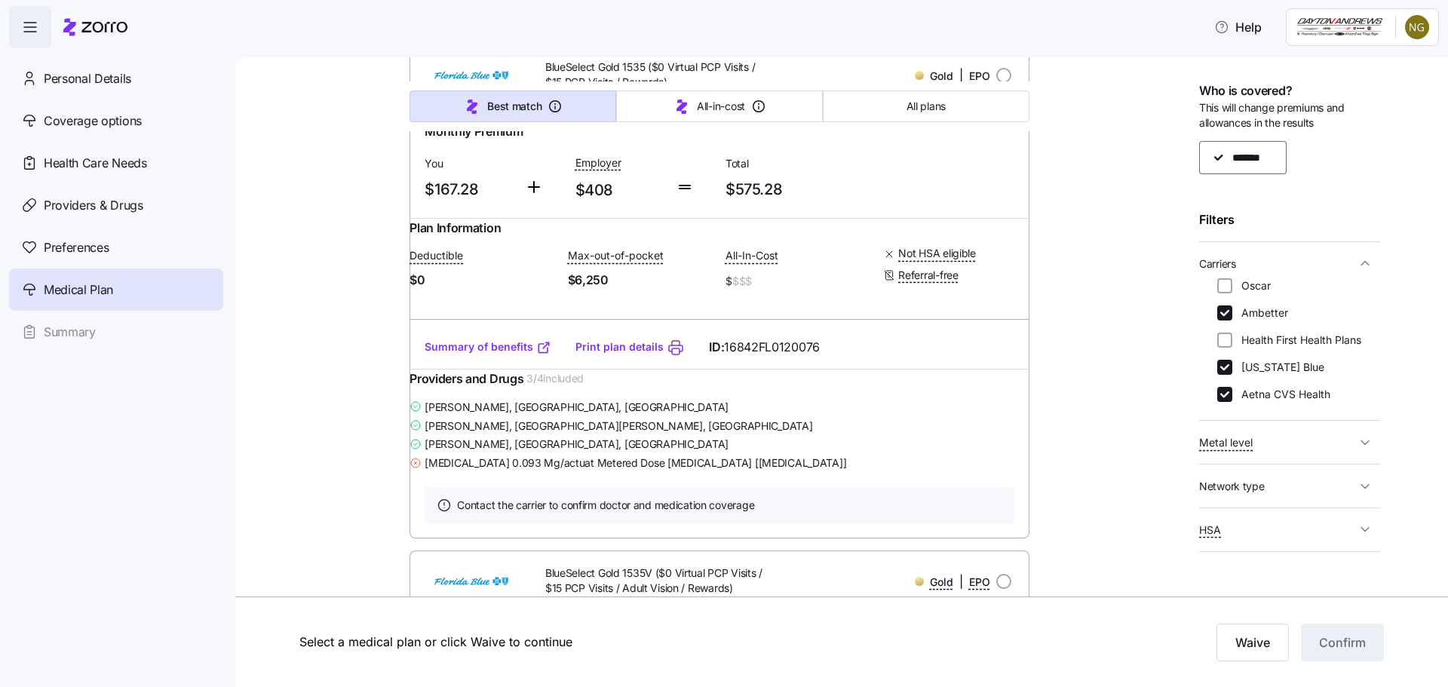
scroll to position [2262, 0]
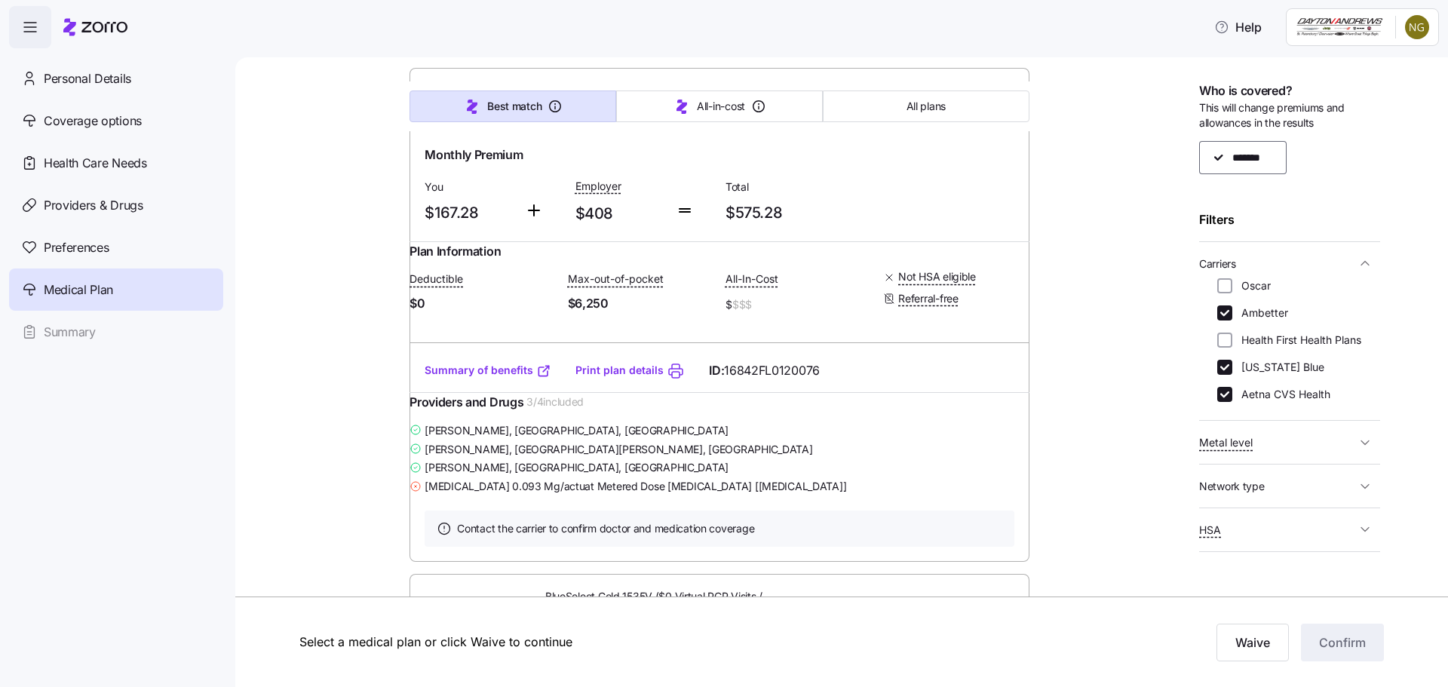
click at [1000, 106] on input "radio" at bounding box center [1003, 98] width 15 height 15
radio input "true"
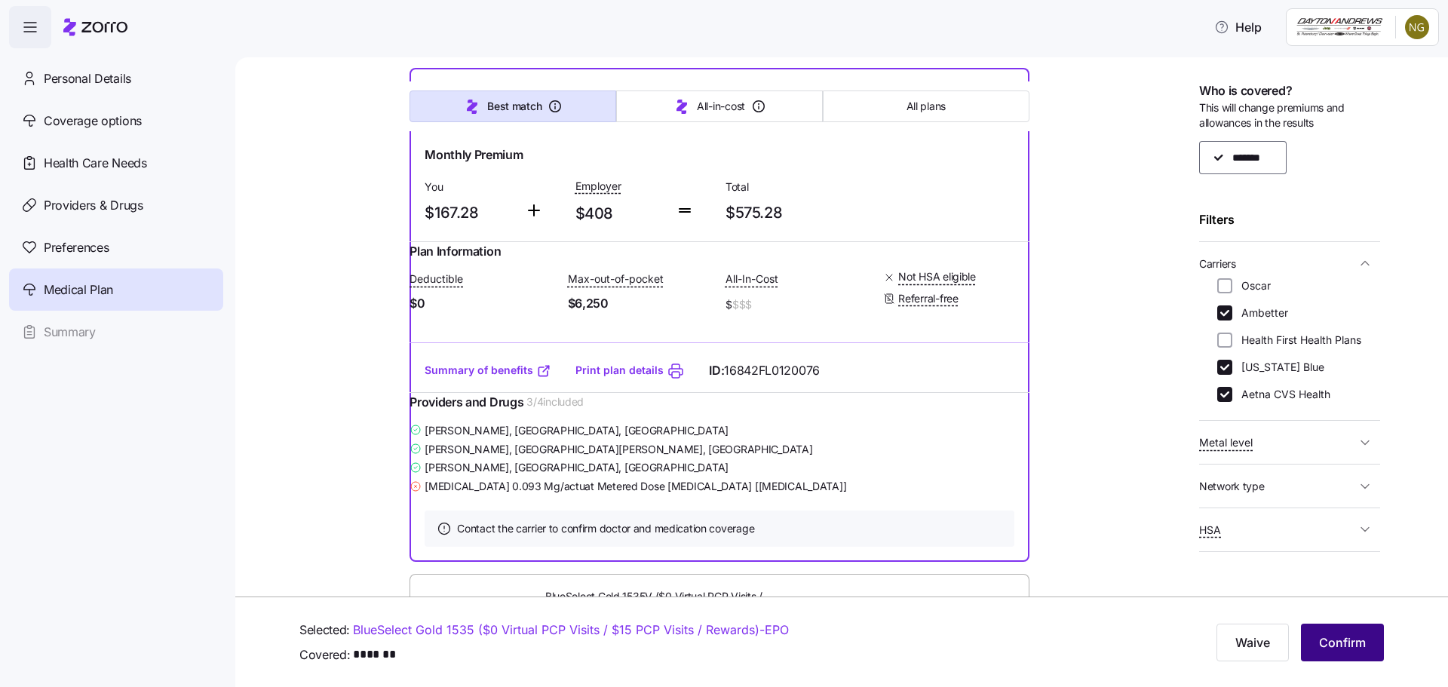
click at [1327, 634] on span "Confirm" at bounding box center [1342, 642] width 47 height 18
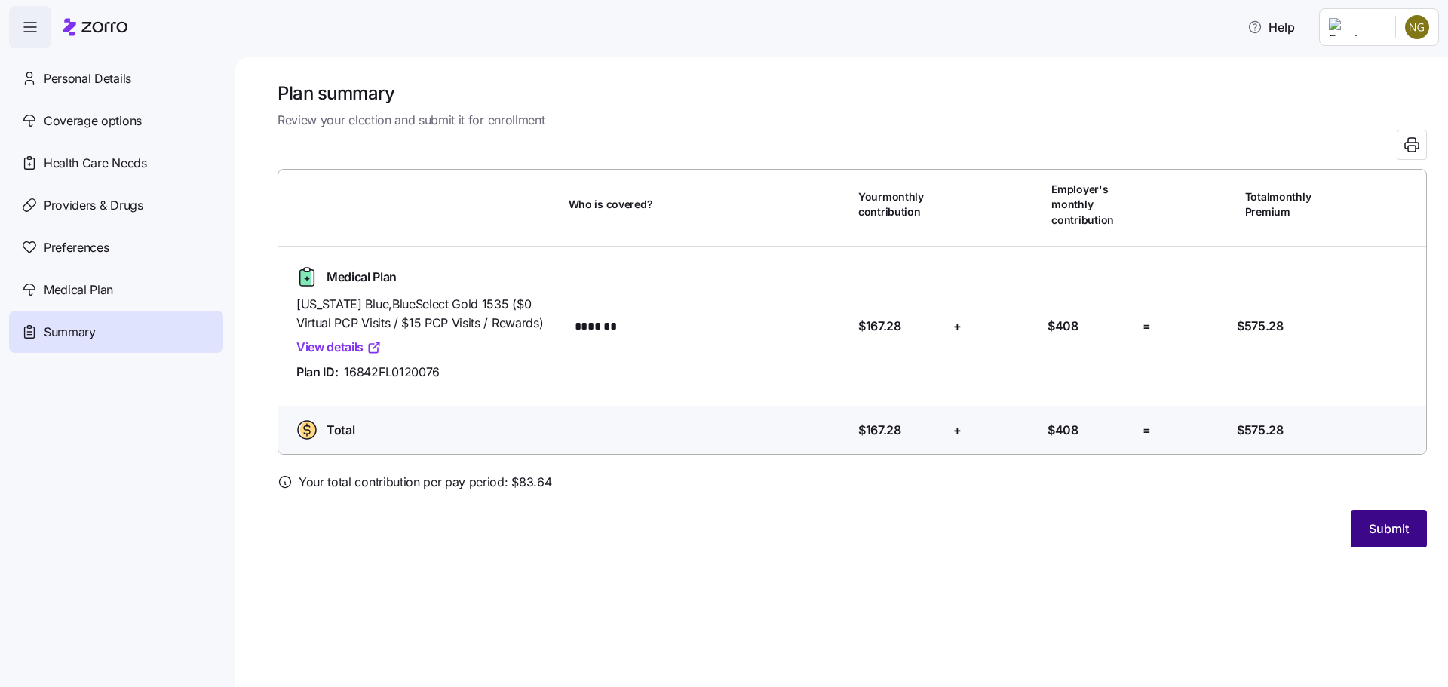
click at [1399, 528] on span "Submit" at bounding box center [1388, 528] width 40 height 18
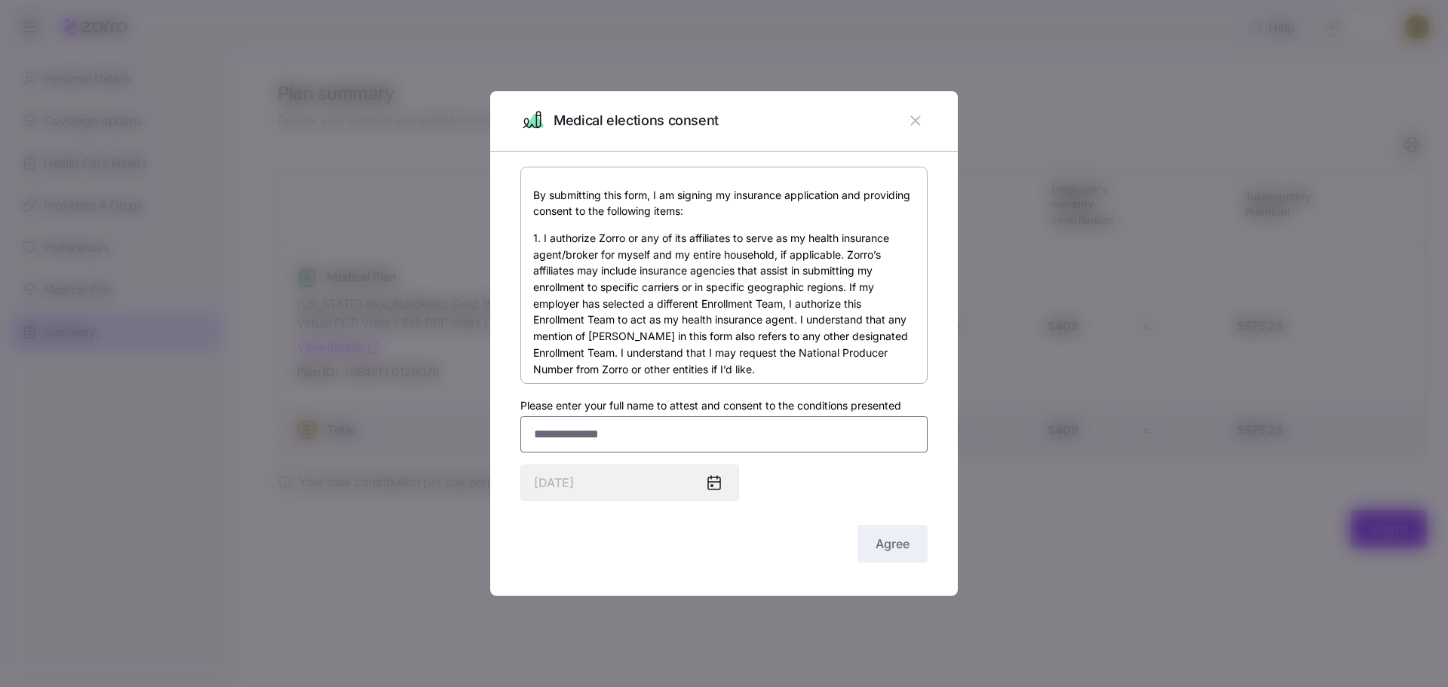
click at [676, 441] on input "Please enter your full name to attest and consent to the conditions presented" at bounding box center [723, 434] width 407 height 36
type input "*"
type input "**********"
click at [868, 548] on button "Agree" at bounding box center [892, 544] width 70 height 38
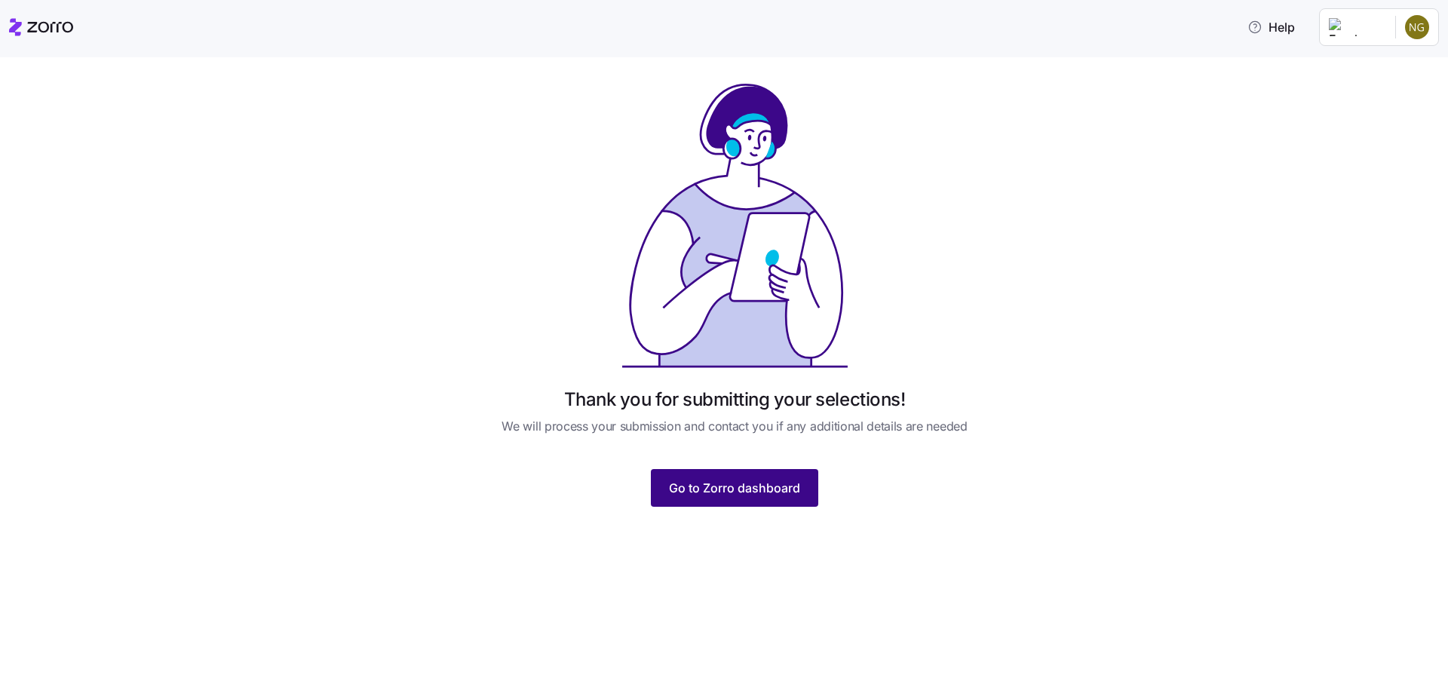
click at [767, 484] on span "Go to Zorro dashboard" at bounding box center [734, 488] width 131 height 18
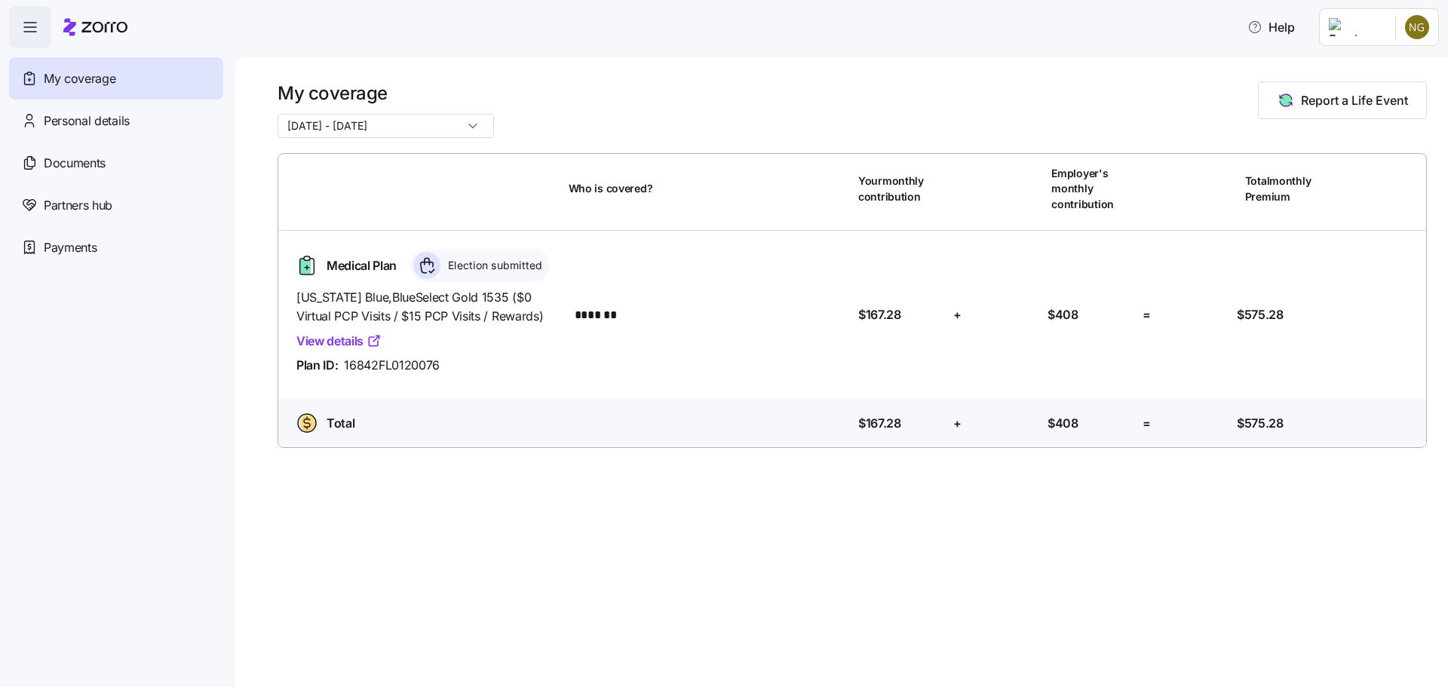
click at [402, 125] on input "09/01/2025 - 12/31/2025" at bounding box center [385, 126] width 216 height 24
click at [415, 190] on div "01/01/2025 - 01/31/2025" at bounding box center [374, 189] width 183 height 26
click at [412, 128] on input "01/01/2025 - 01/31/2025" at bounding box center [385, 126] width 216 height 24
click at [425, 172] on div "09/01/2025 - 12/31/2025" at bounding box center [374, 163] width 183 height 26
click at [411, 126] on input "09/01/2025 - 12/31/2025" at bounding box center [385, 126] width 216 height 24
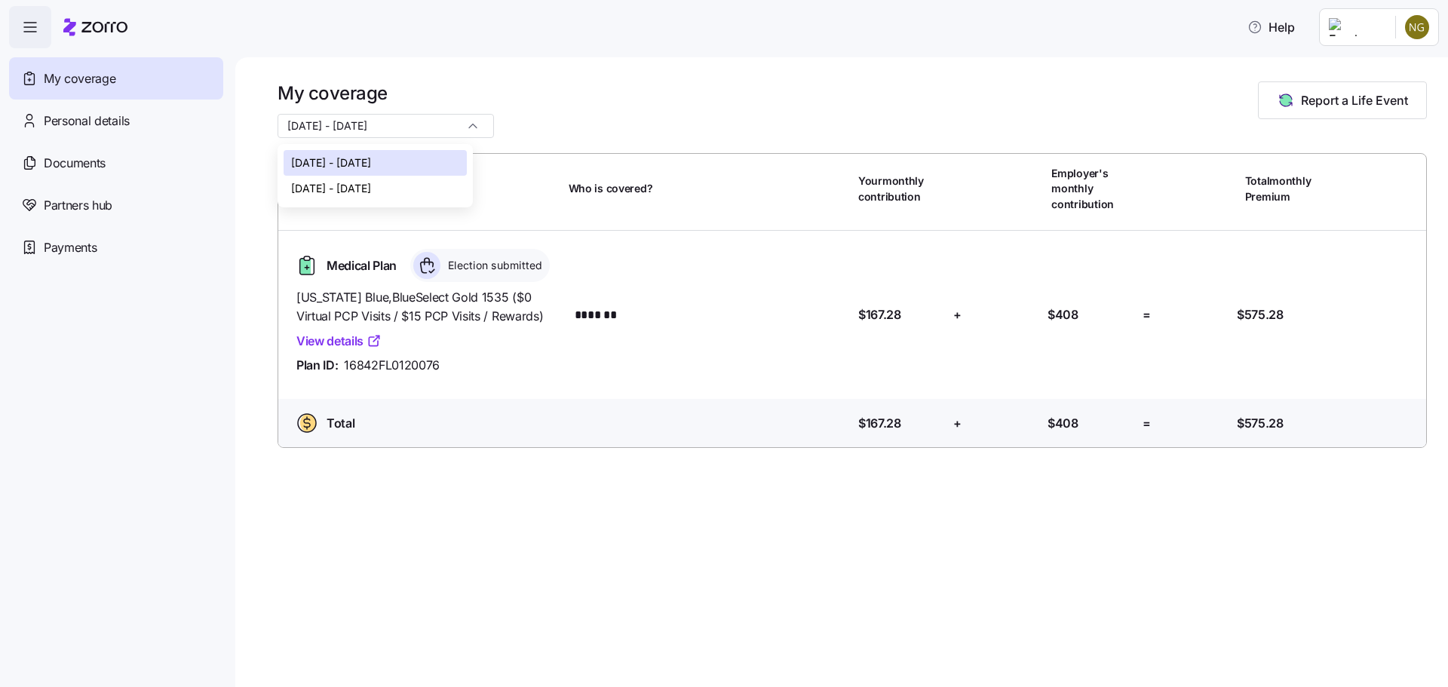
click at [418, 180] on div "01/01/2025 - 01/31/2025" at bounding box center [374, 189] width 183 height 26
click at [422, 130] on input "01/01/2025 - 01/31/2025" at bounding box center [385, 126] width 216 height 24
click at [427, 161] on div "09/01/2025 - 12/31/2025" at bounding box center [374, 163] width 183 height 26
click at [431, 121] on input "09/01/2025 - 12/31/2025" at bounding box center [385, 126] width 216 height 24
click at [425, 185] on div "01/01/2025 - 01/31/2025" at bounding box center [374, 189] width 183 height 26
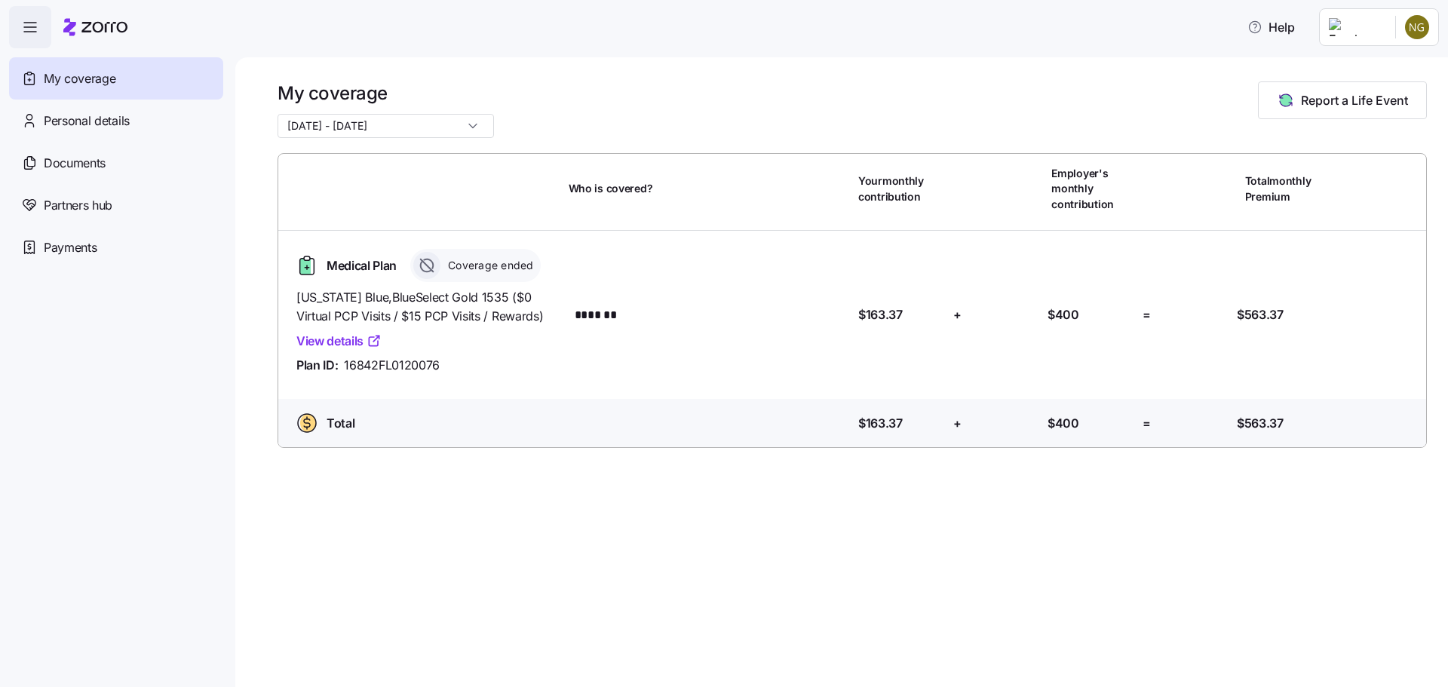
click at [430, 131] on input "01/01/2025 - 01/31/2025" at bounding box center [385, 126] width 216 height 24
click at [424, 164] on div "09/01/2025 - 12/31/2025" at bounding box center [374, 163] width 183 height 26
click at [436, 127] on input "09/01/2025 - 12/31/2025" at bounding box center [385, 126] width 216 height 24
click at [391, 199] on div "01/01/2025 - 01/31/2025" at bounding box center [374, 189] width 183 height 26
type input "01/01/2025 - 01/31/2025"
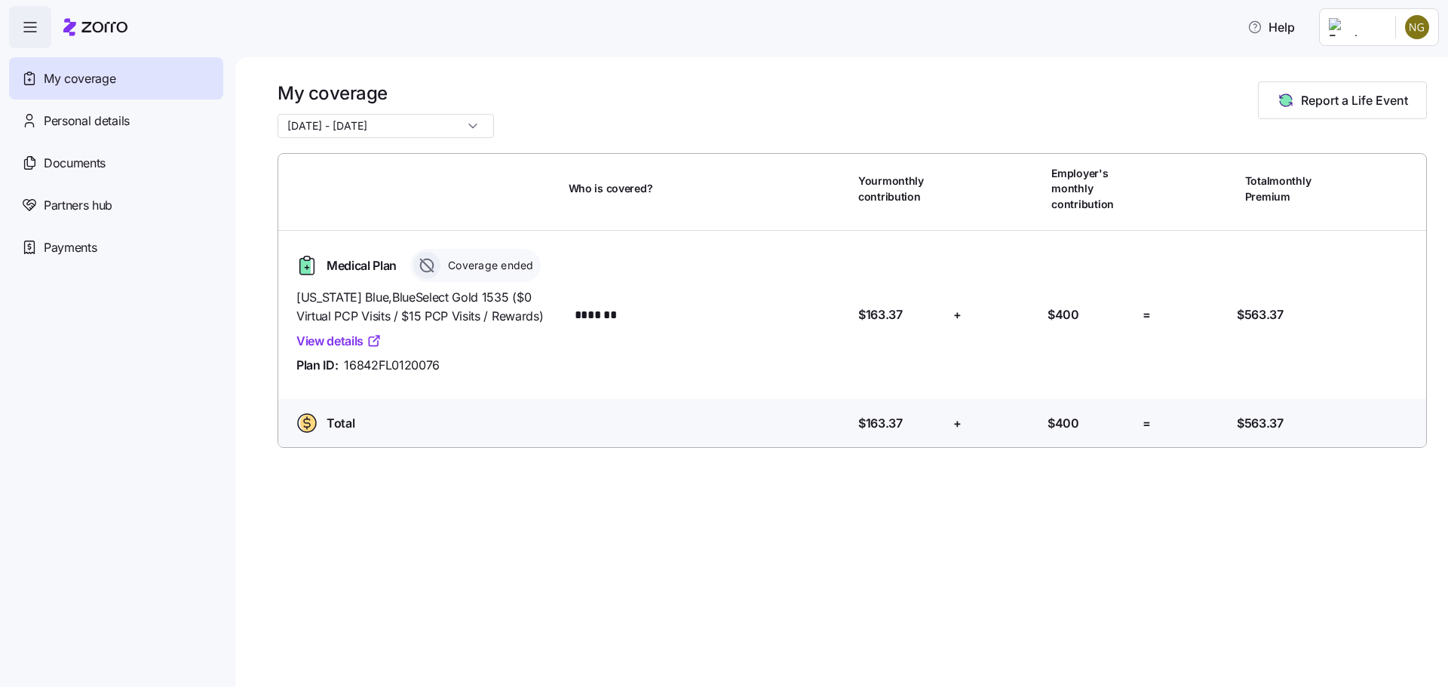
click at [345, 345] on link "View details" at bounding box center [338, 341] width 85 height 19
click at [112, 130] on span "Personal details" at bounding box center [87, 121] width 86 height 19
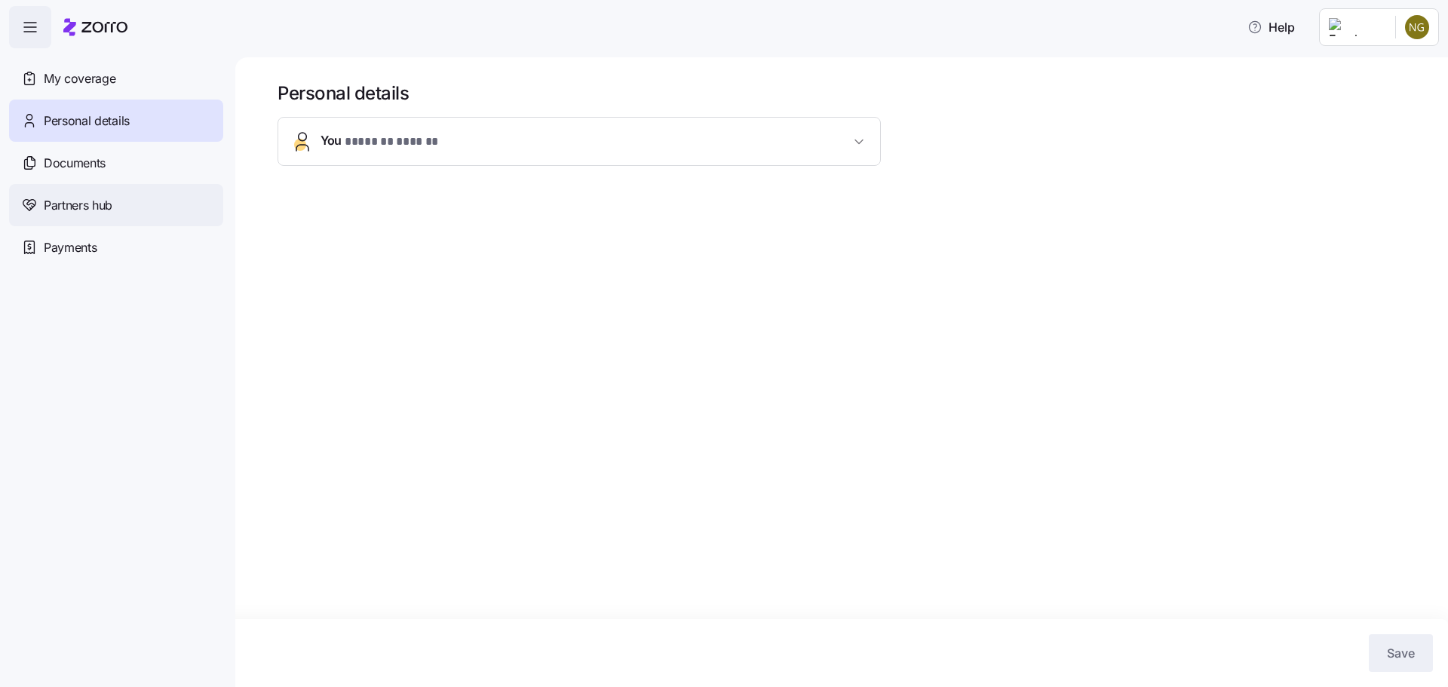
click at [167, 190] on div "Partners hub" at bounding box center [116, 205] width 214 height 42
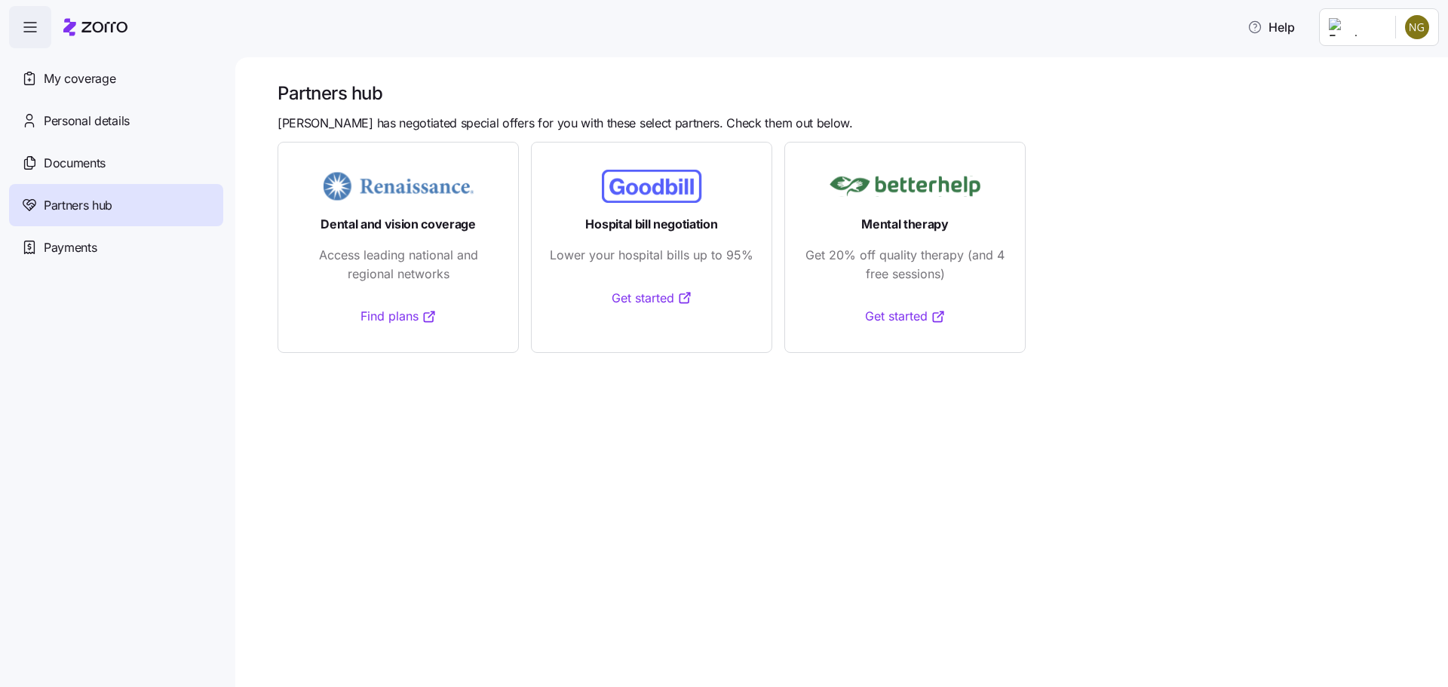
click at [167, 175] on div "Documents" at bounding box center [116, 163] width 214 height 42
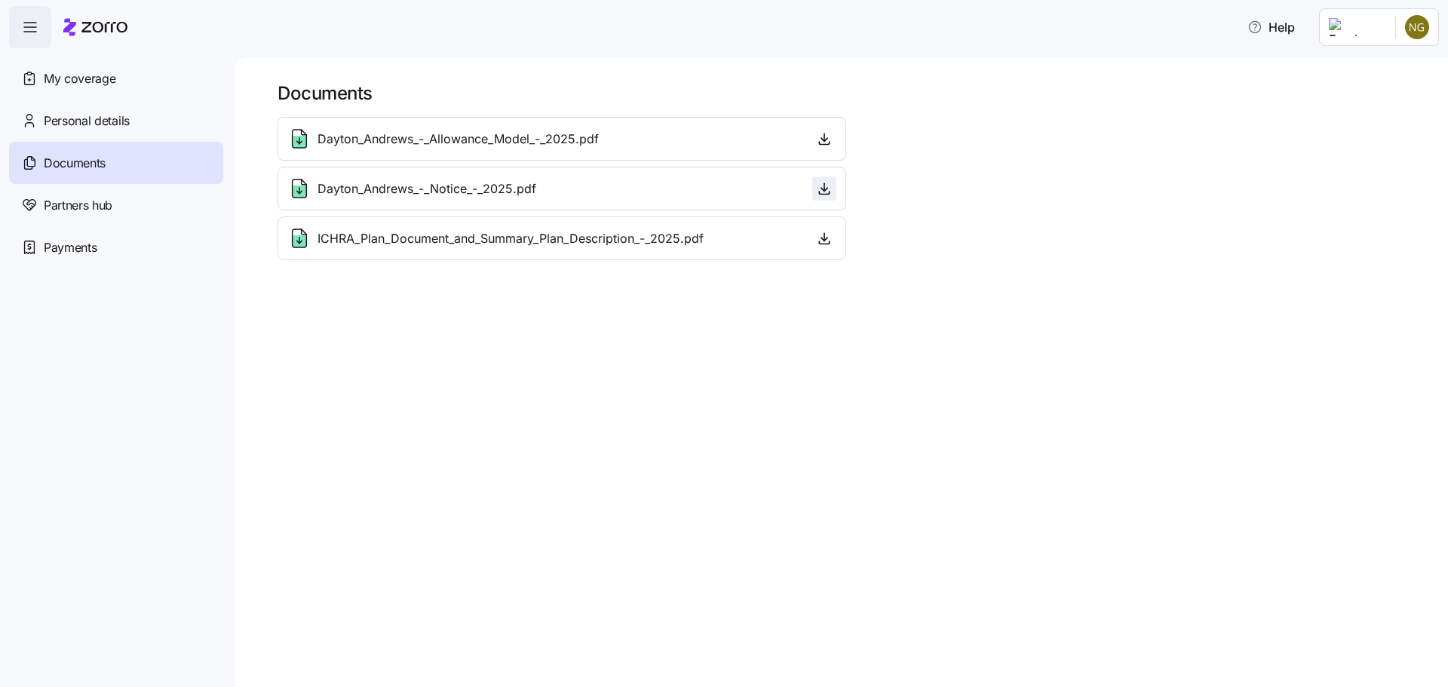
click at [813, 188] on span "button" at bounding box center [824, 188] width 23 height 23
click at [829, 191] on icon "button" at bounding box center [823, 188] width 15 height 15
click at [824, 136] on icon "button" at bounding box center [824, 138] width 0 height 8
